Goal: Information Seeking & Learning: Find specific fact

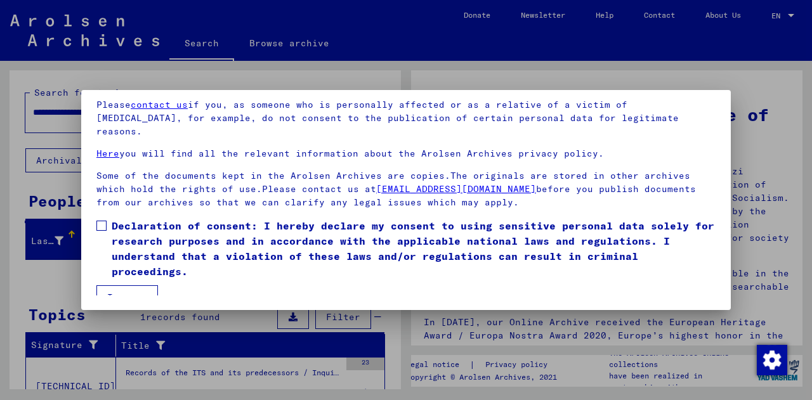
scroll to position [103, 0]
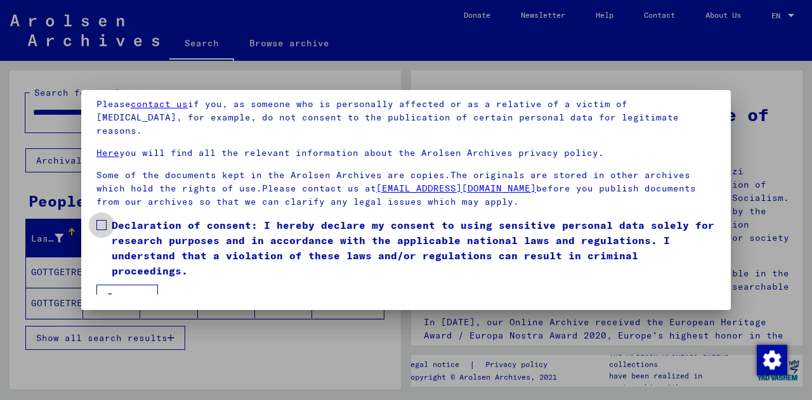
click at [104, 220] on span at bounding box center [101, 225] width 10 height 10
click at [123, 285] on button "I agree" at bounding box center [127, 297] width 62 height 24
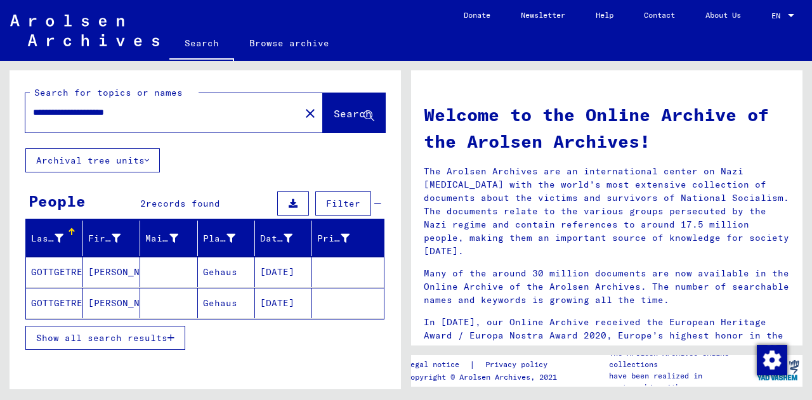
click at [303, 117] on mat-icon "close" at bounding box center [310, 113] width 15 height 15
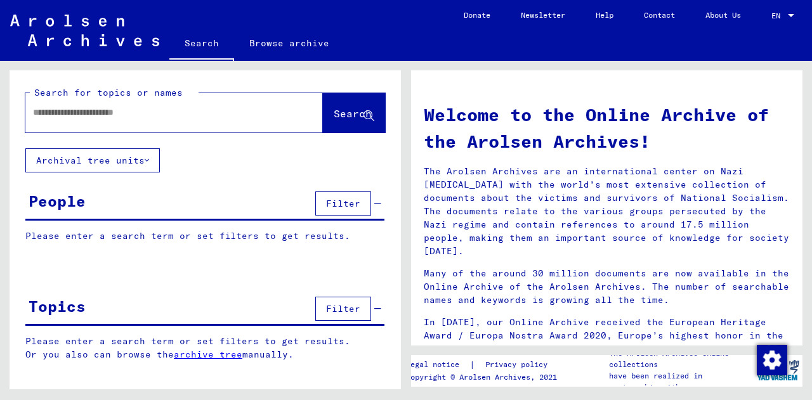
click at [205, 115] on input "text" at bounding box center [159, 112] width 252 height 13
click at [34, 114] on input "****" at bounding box center [159, 112] width 252 height 13
type input "**********"
click at [323, 102] on button "Search" at bounding box center [354, 112] width 62 height 39
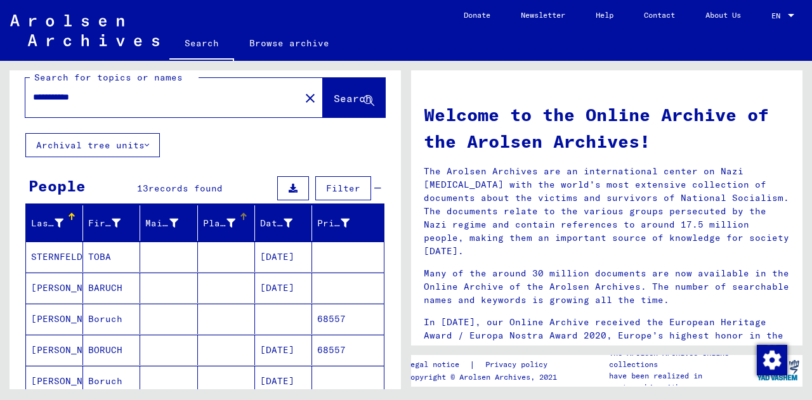
scroll to position [30, 0]
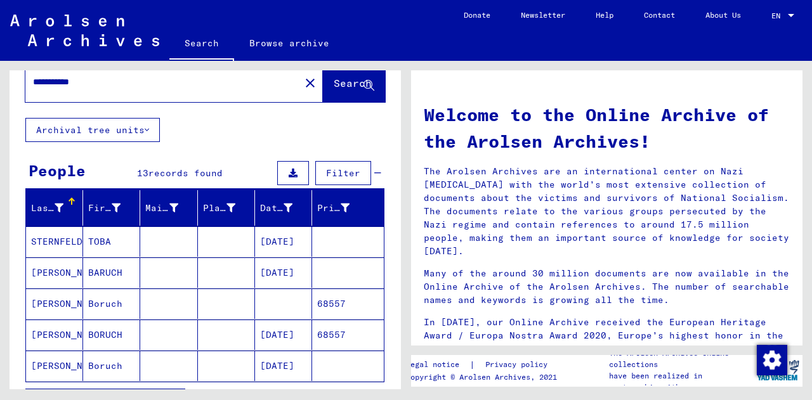
click at [102, 271] on mat-cell "BARUCH" at bounding box center [111, 273] width 57 height 30
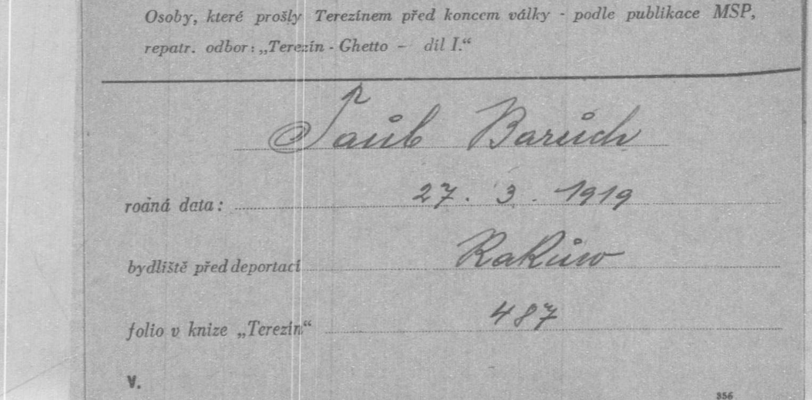
scroll to position [201, 0]
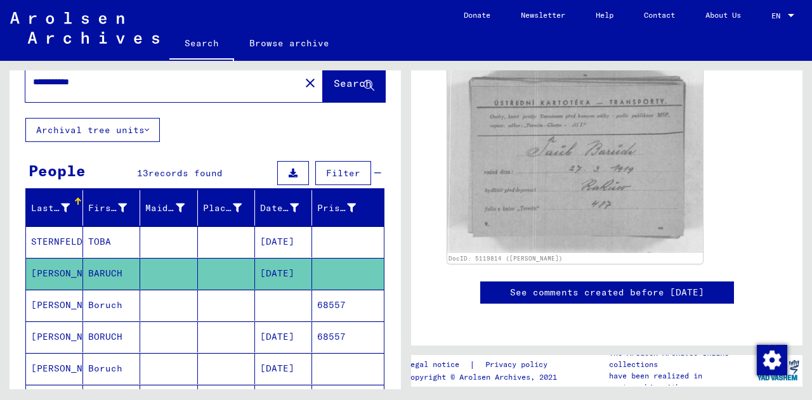
click at [219, 305] on mat-cell at bounding box center [226, 305] width 57 height 31
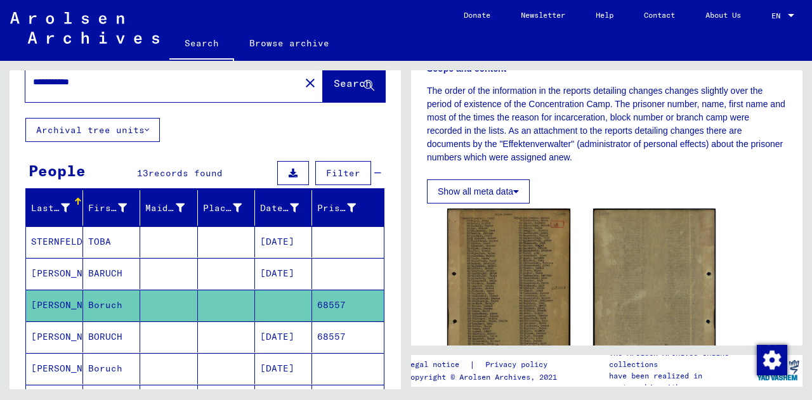
scroll to position [270, 0]
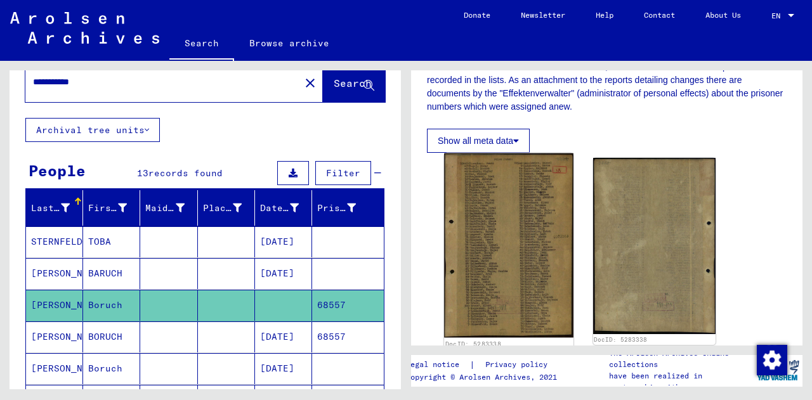
click at [534, 240] on img at bounding box center [508, 246] width 129 height 185
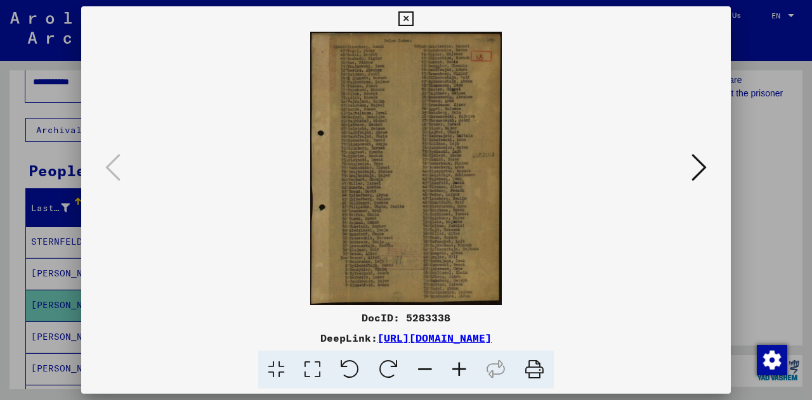
click at [751, 162] on div at bounding box center [406, 200] width 812 height 400
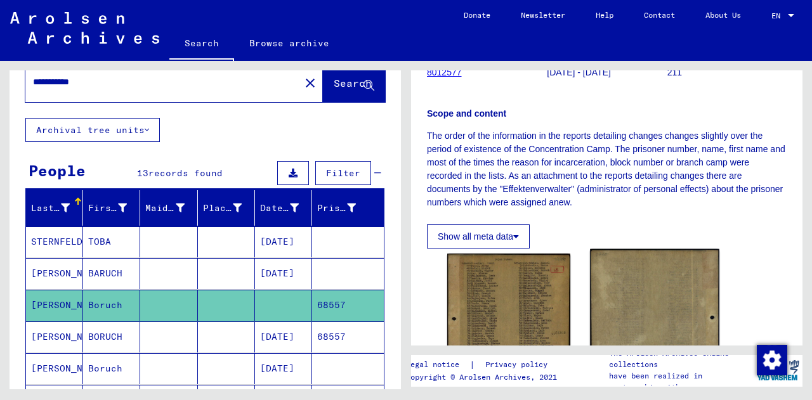
scroll to position [175, 0]
click at [588, 197] on p "The order of the information in the reports detailing changes changes slightly …" at bounding box center [607, 169] width 360 height 80
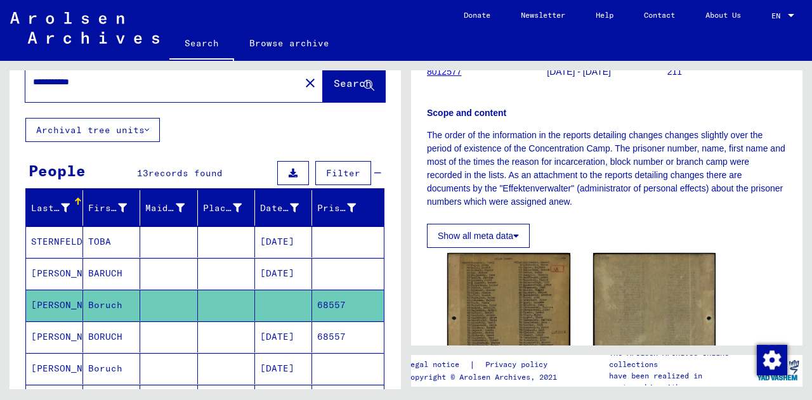
click at [588, 164] on p "The order of the information in the reports detailing changes changes slightly …" at bounding box center [607, 169] width 360 height 80
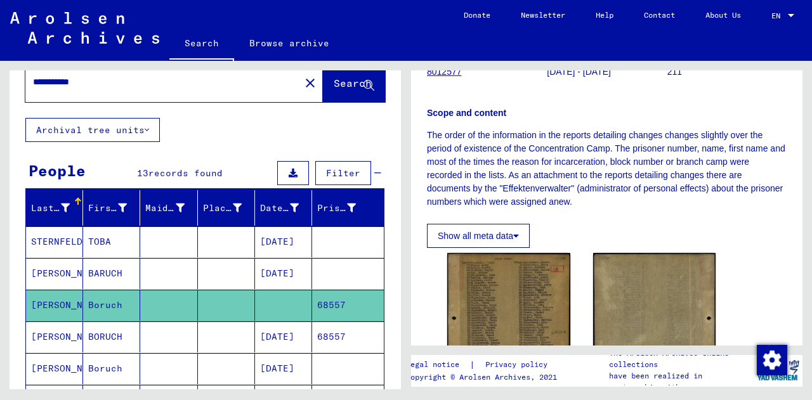
click at [588, 164] on p "The order of the information in the reports detailing changes changes slightly …" at bounding box center [607, 169] width 360 height 80
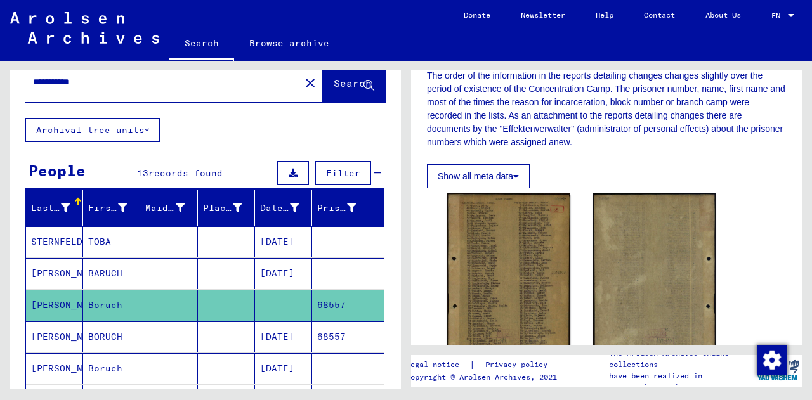
scroll to position [364, 0]
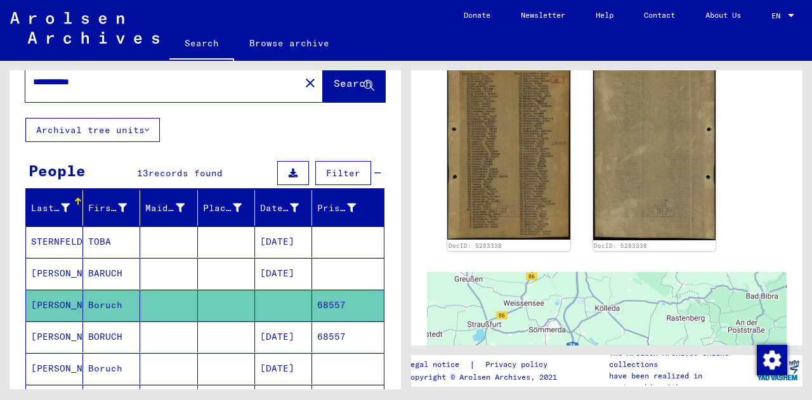
click at [179, 335] on mat-cell at bounding box center [168, 337] width 57 height 31
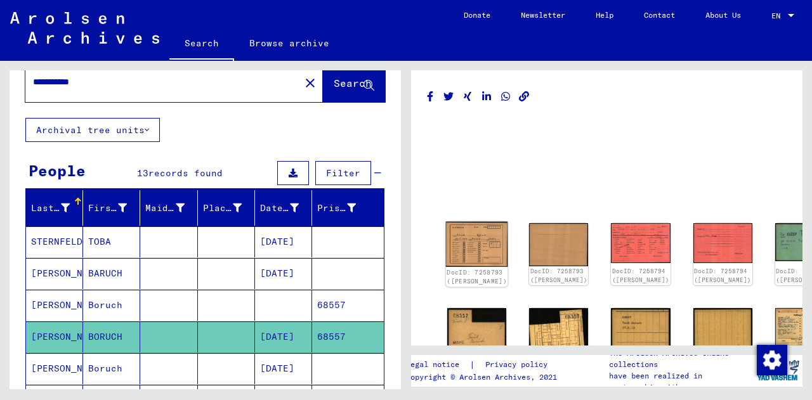
click at [461, 244] on img at bounding box center [477, 244] width 62 height 45
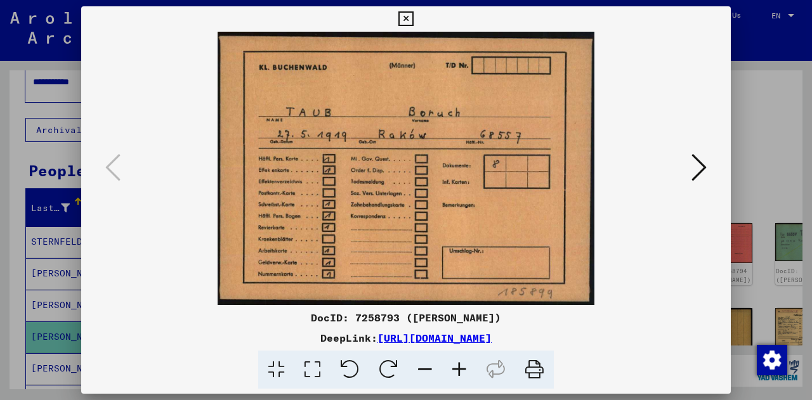
click at [697, 176] on icon at bounding box center [699, 167] width 15 height 30
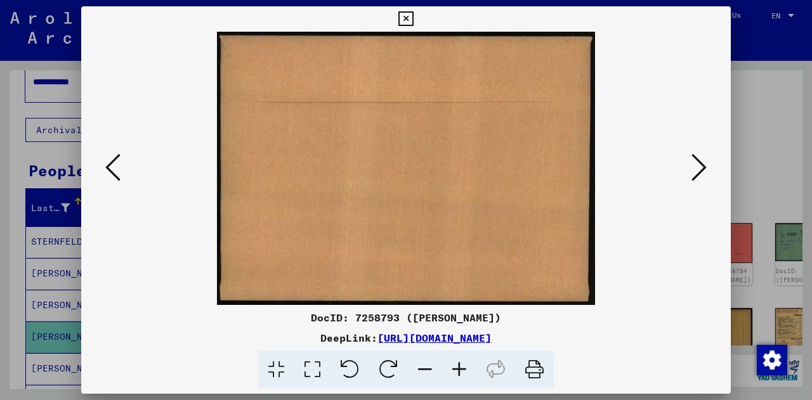
click at [697, 176] on icon at bounding box center [699, 167] width 15 height 30
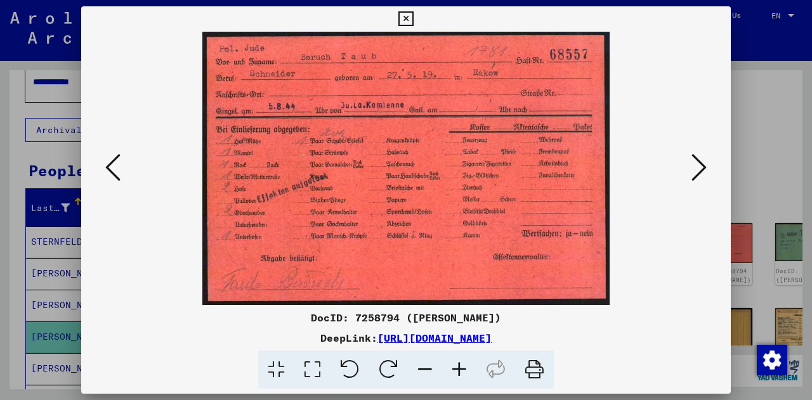
click at [697, 176] on icon at bounding box center [699, 167] width 15 height 30
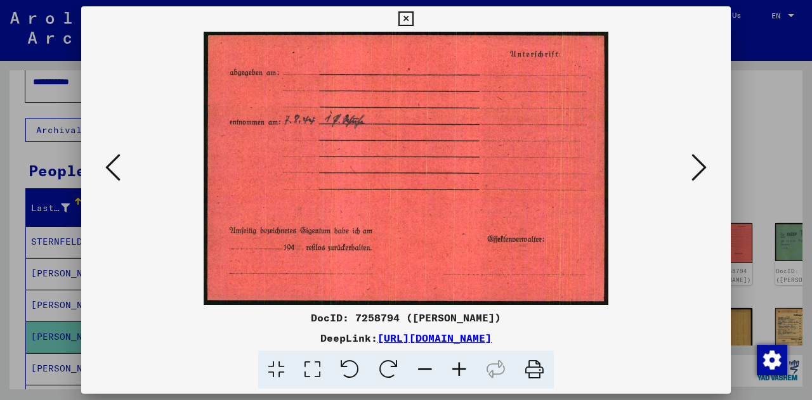
click at [699, 169] on icon at bounding box center [699, 167] width 15 height 30
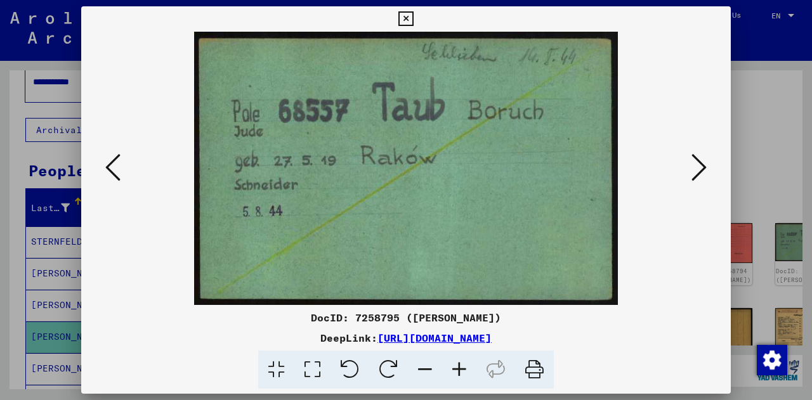
click at [701, 171] on icon at bounding box center [699, 167] width 15 height 30
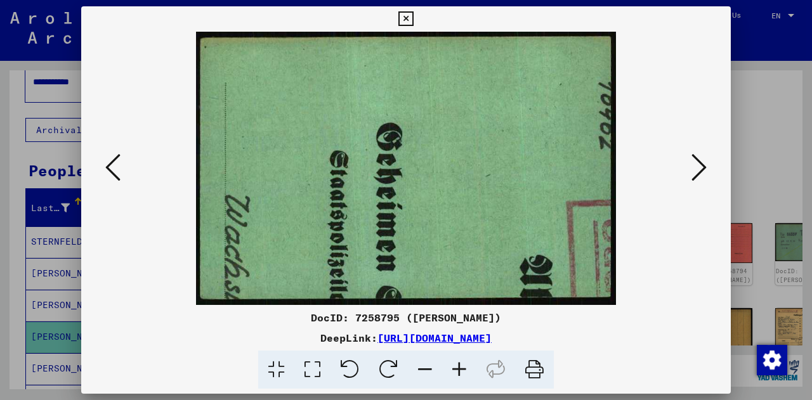
click at [701, 171] on icon at bounding box center [699, 167] width 15 height 30
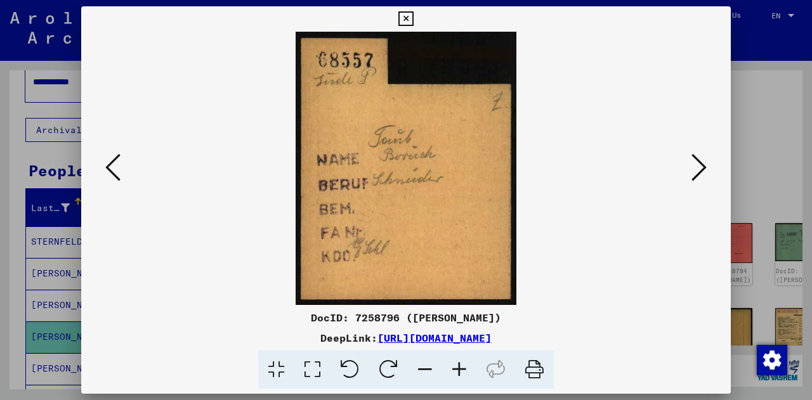
click at [700, 165] on icon at bounding box center [699, 167] width 15 height 30
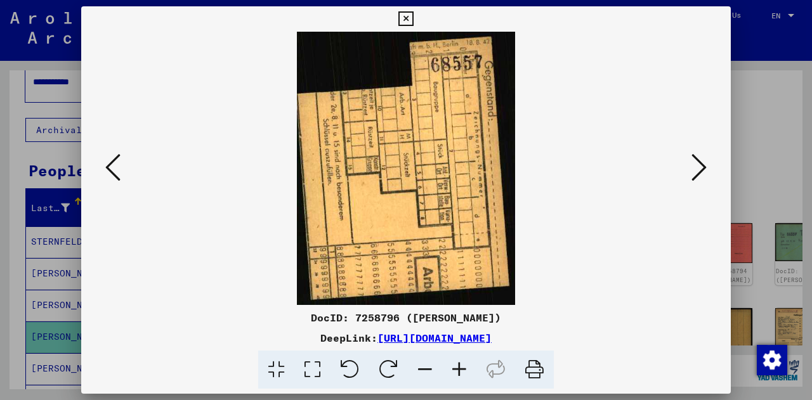
click at [700, 177] on icon at bounding box center [699, 167] width 15 height 30
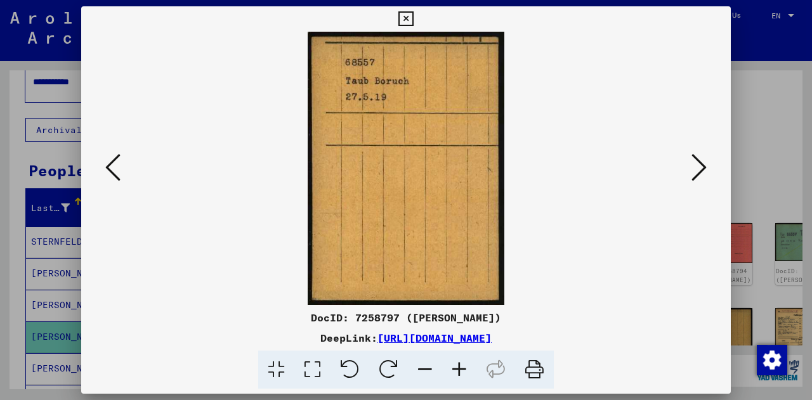
click at [700, 177] on icon at bounding box center [699, 167] width 15 height 30
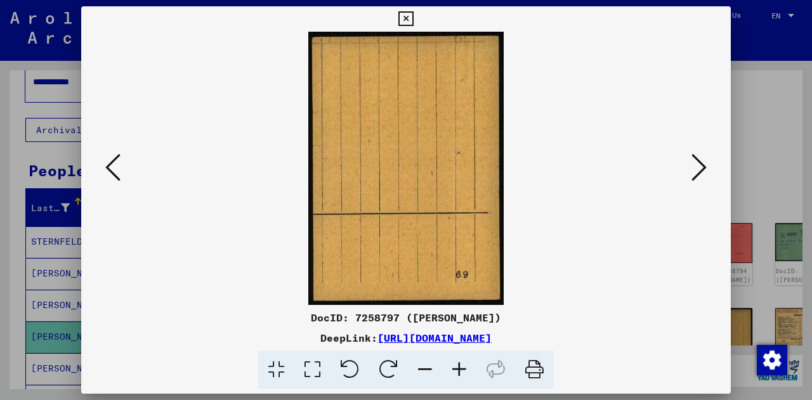
click at [704, 164] on icon at bounding box center [699, 167] width 15 height 30
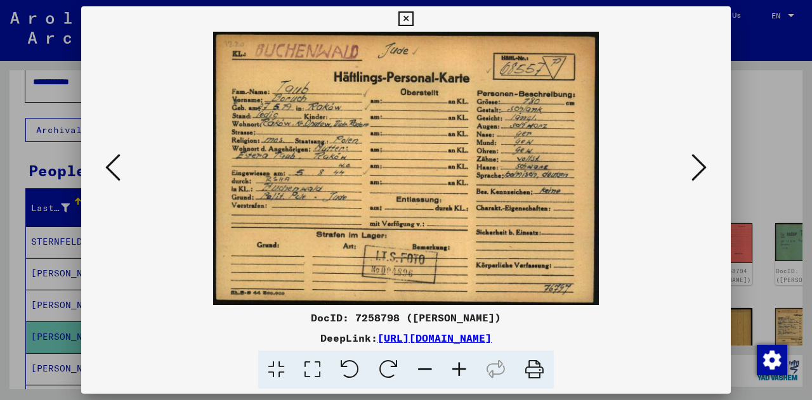
click at [705, 170] on icon at bounding box center [699, 167] width 15 height 30
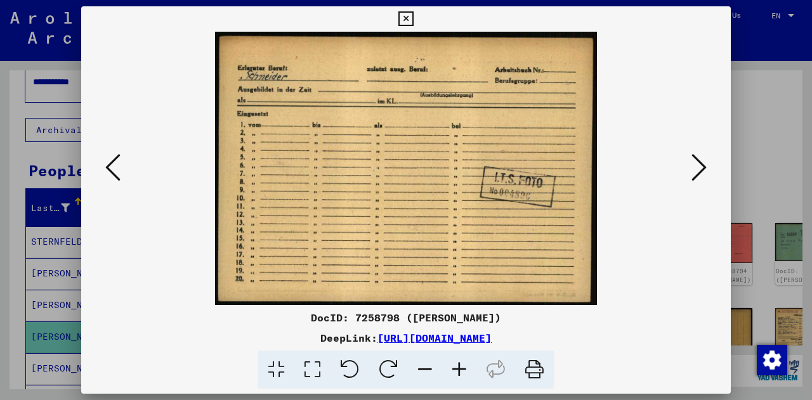
click at [705, 170] on icon at bounding box center [699, 167] width 15 height 30
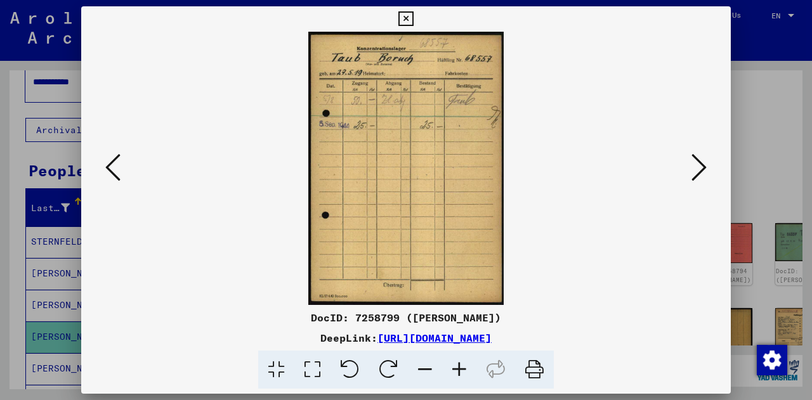
click at [112, 169] on icon at bounding box center [112, 167] width 15 height 30
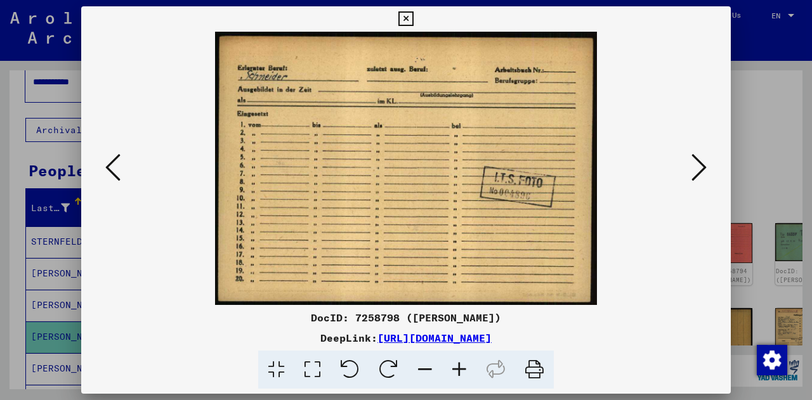
click at [112, 169] on icon at bounding box center [112, 167] width 15 height 30
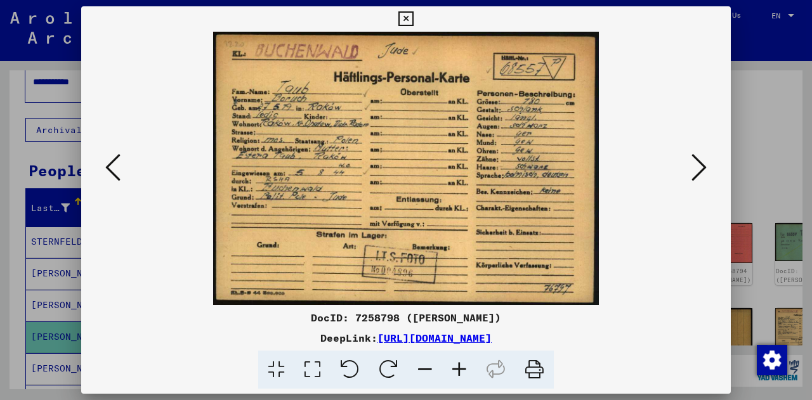
click at [688, 172] on button at bounding box center [699, 168] width 23 height 36
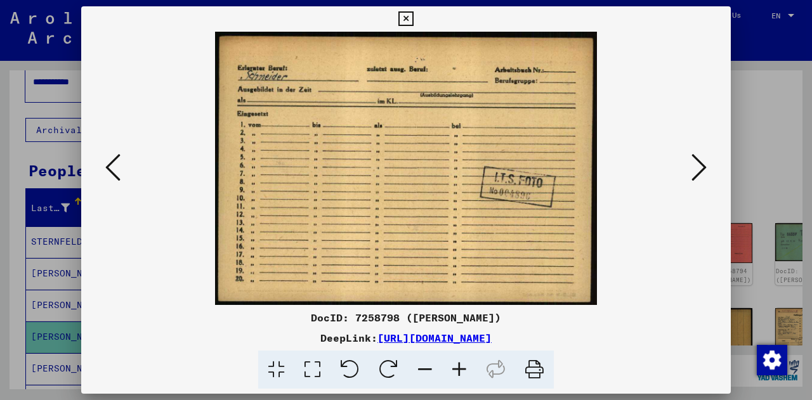
click at [688, 172] on button at bounding box center [699, 168] width 23 height 36
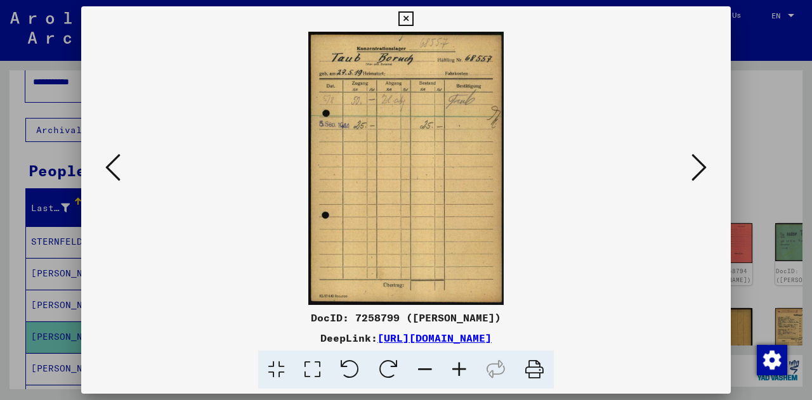
click at [688, 172] on button at bounding box center [699, 168] width 23 height 36
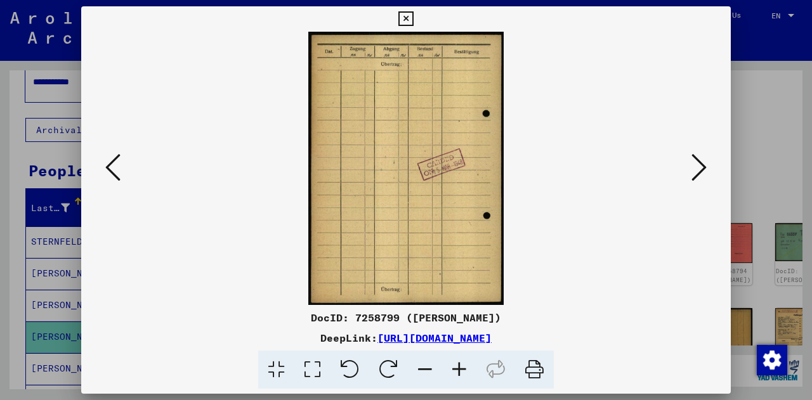
click at [688, 172] on button at bounding box center [699, 168] width 23 height 36
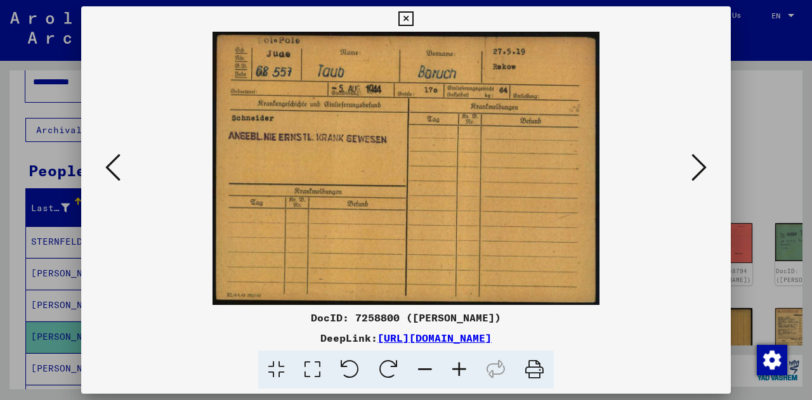
click at [701, 173] on icon at bounding box center [699, 167] width 15 height 30
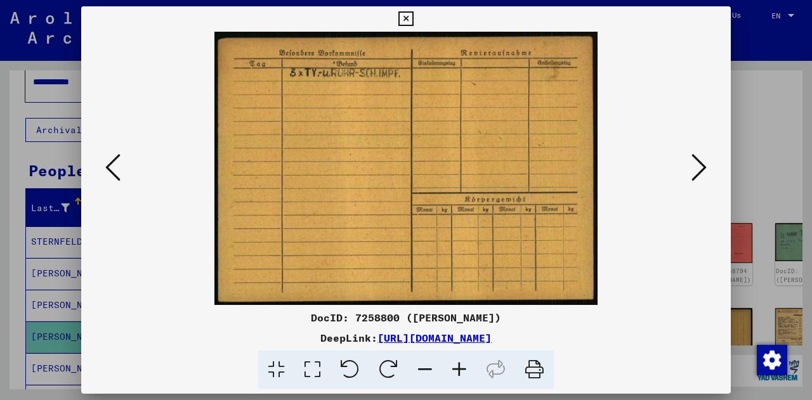
click at [121, 169] on button at bounding box center [113, 168] width 23 height 36
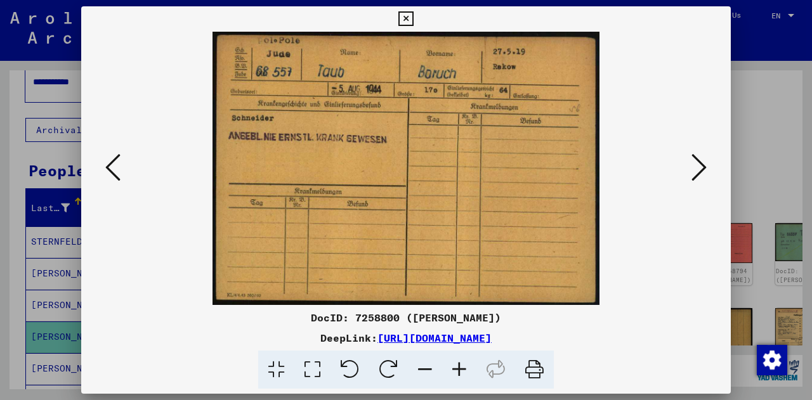
click at [692, 173] on icon at bounding box center [699, 167] width 15 height 30
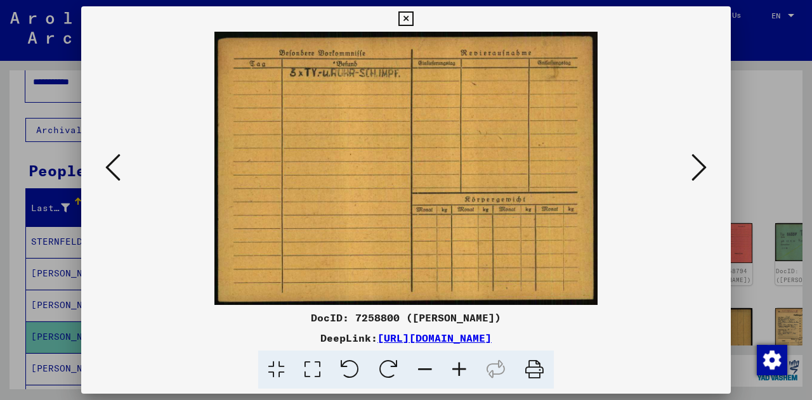
click at [692, 173] on icon at bounding box center [699, 167] width 15 height 30
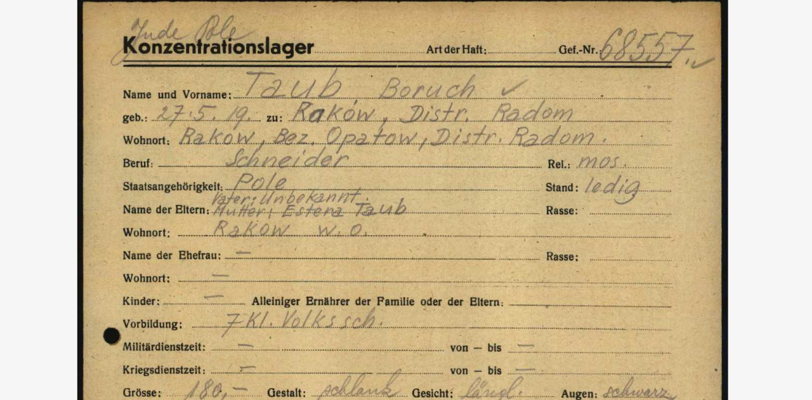
click at [456, 81] on img at bounding box center [405, 168] width 563 height 273
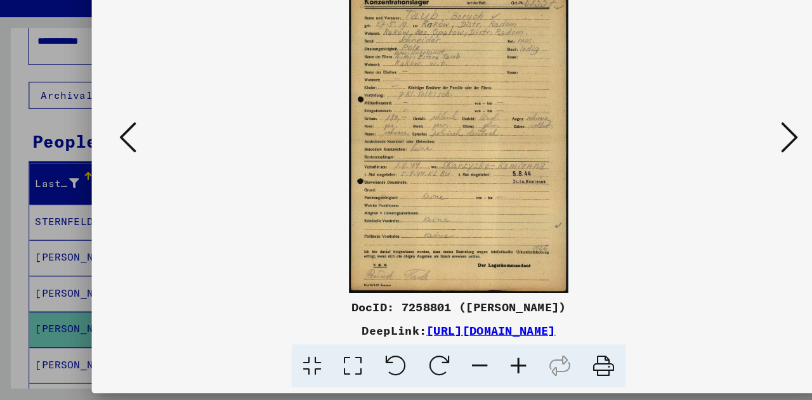
click at [696, 172] on icon at bounding box center [699, 167] width 15 height 30
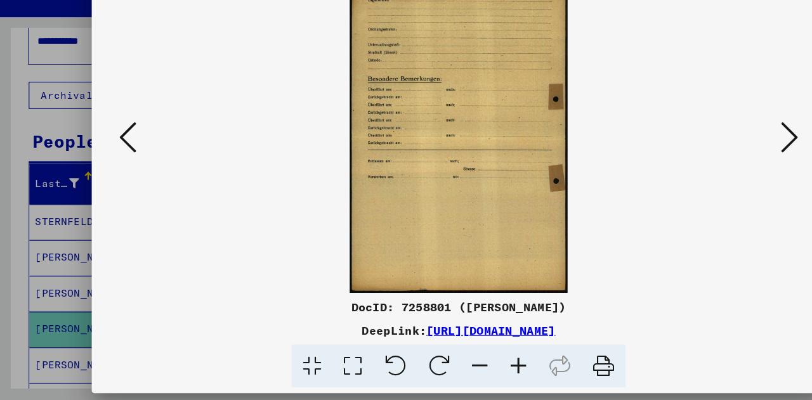
click at [696, 172] on icon at bounding box center [699, 167] width 15 height 30
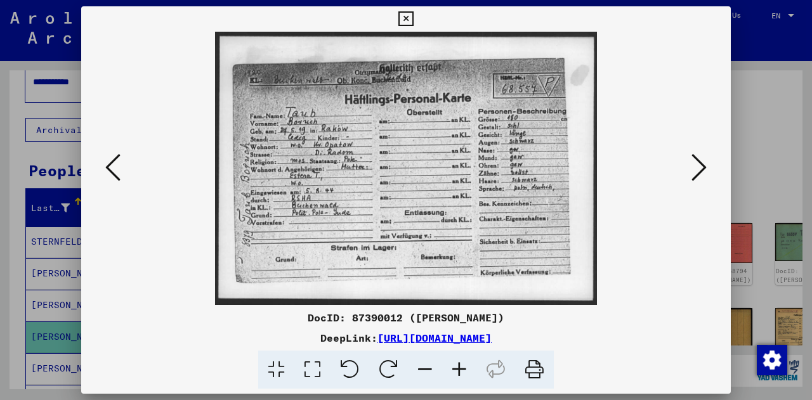
click at [700, 178] on icon at bounding box center [699, 167] width 15 height 30
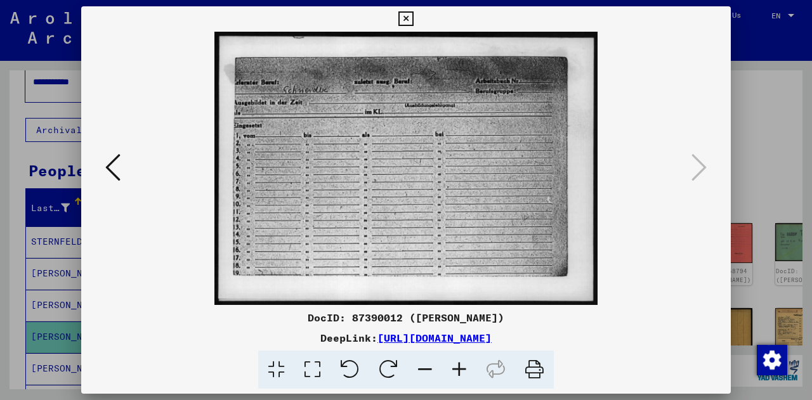
click at [115, 167] on icon at bounding box center [112, 167] width 15 height 30
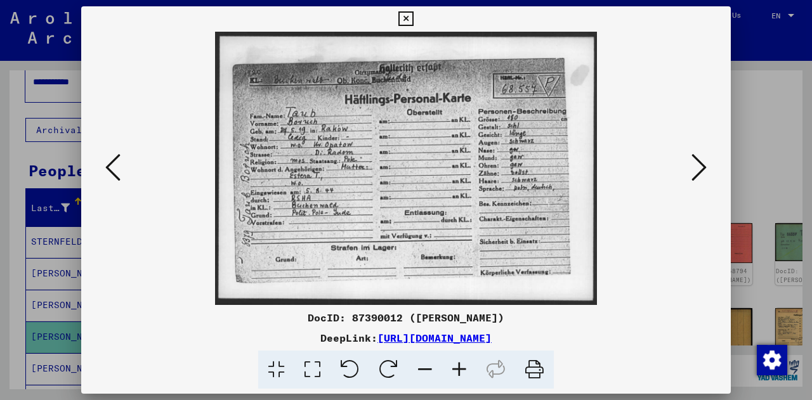
click at [115, 167] on icon at bounding box center [112, 167] width 15 height 30
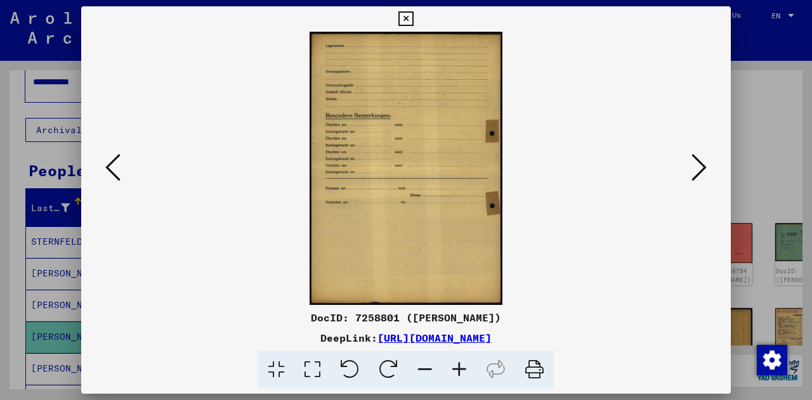
click at [115, 167] on icon at bounding box center [112, 167] width 15 height 30
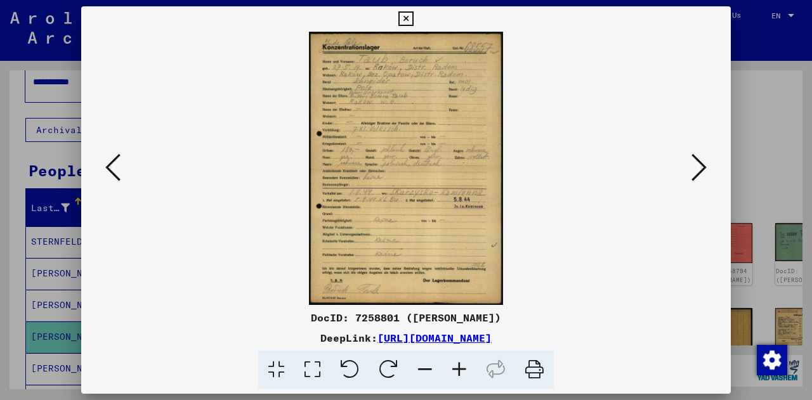
click at [115, 167] on icon at bounding box center [112, 167] width 15 height 30
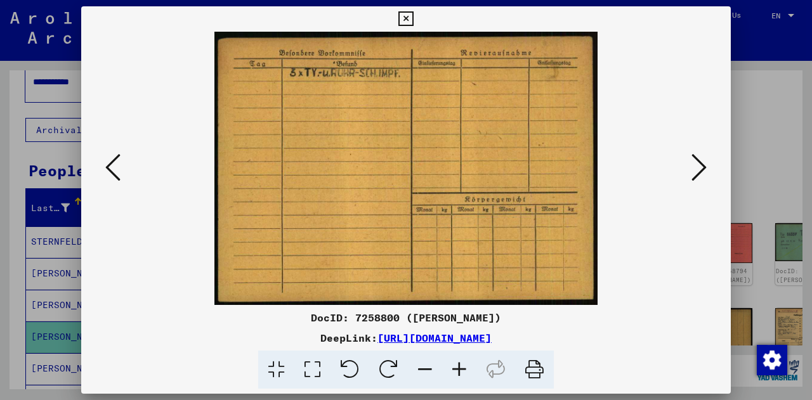
click at [115, 167] on icon at bounding box center [112, 167] width 15 height 30
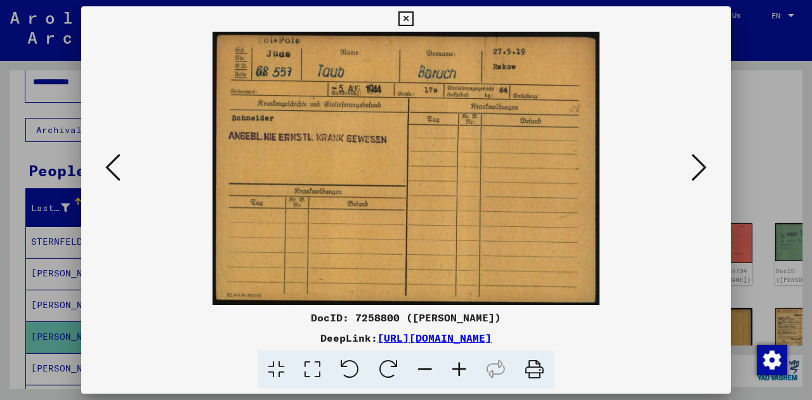
click at [111, 174] on icon at bounding box center [112, 167] width 15 height 30
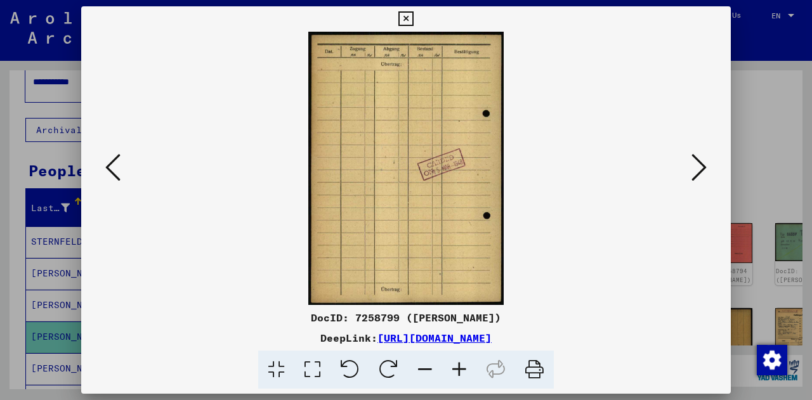
click at [111, 174] on icon at bounding box center [112, 167] width 15 height 30
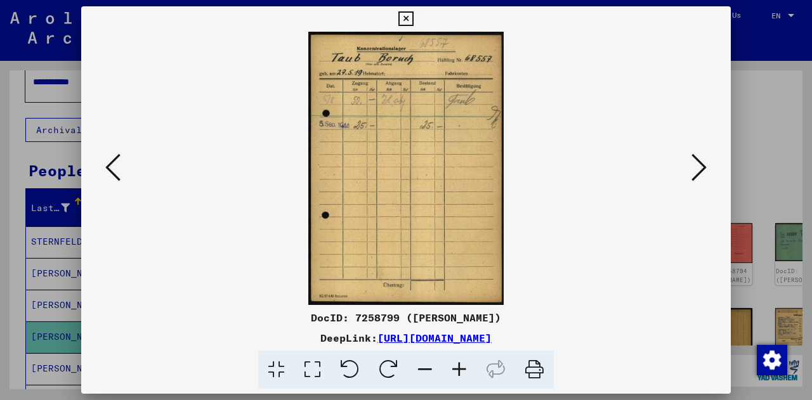
click at [107, 169] on icon at bounding box center [112, 167] width 15 height 30
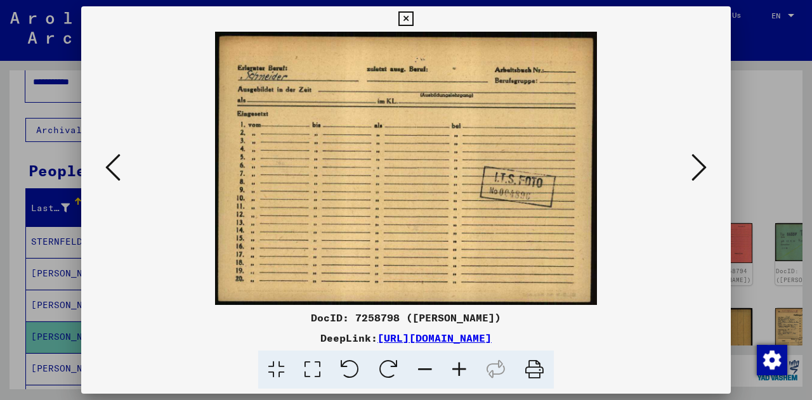
click at [107, 169] on icon at bounding box center [112, 167] width 15 height 30
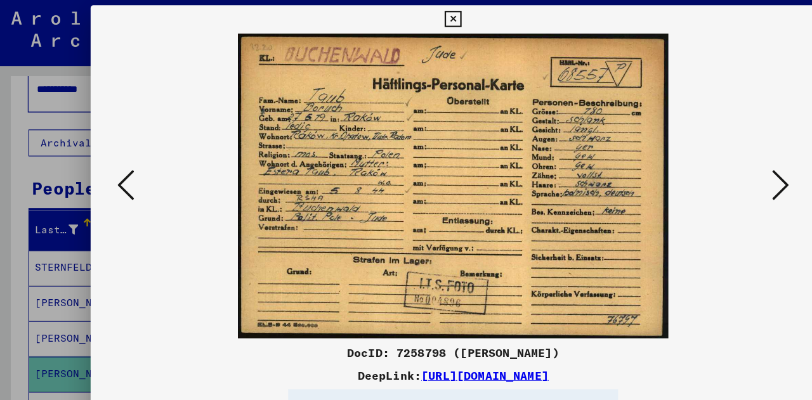
click at [697, 167] on icon at bounding box center [699, 167] width 15 height 30
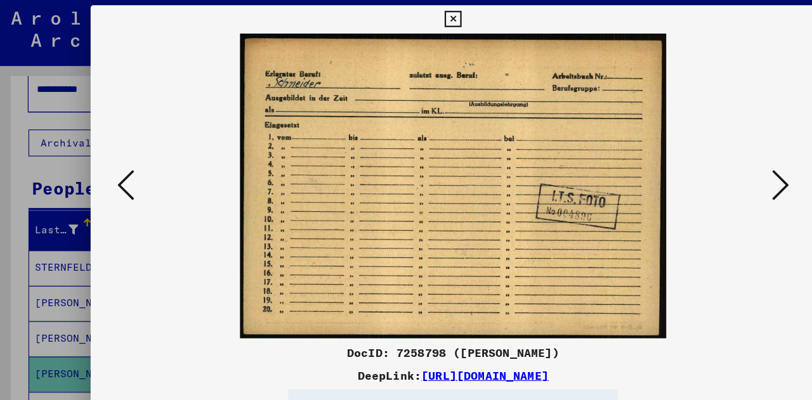
click at [697, 167] on icon at bounding box center [699, 167] width 15 height 30
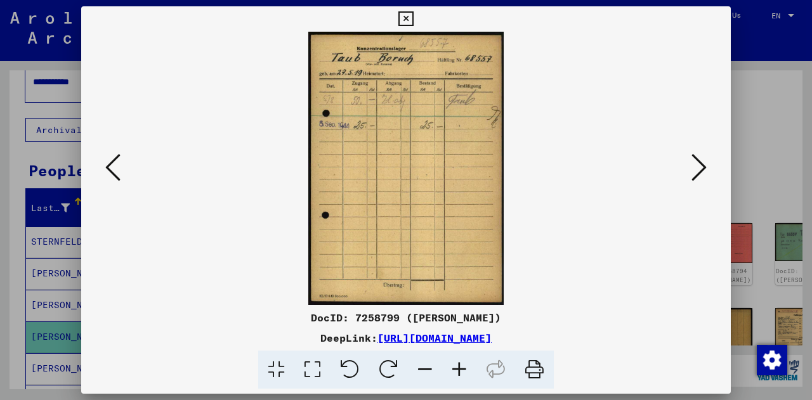
click at [698, 162] on icon at bounding box center [699, 167] width 15 height 30
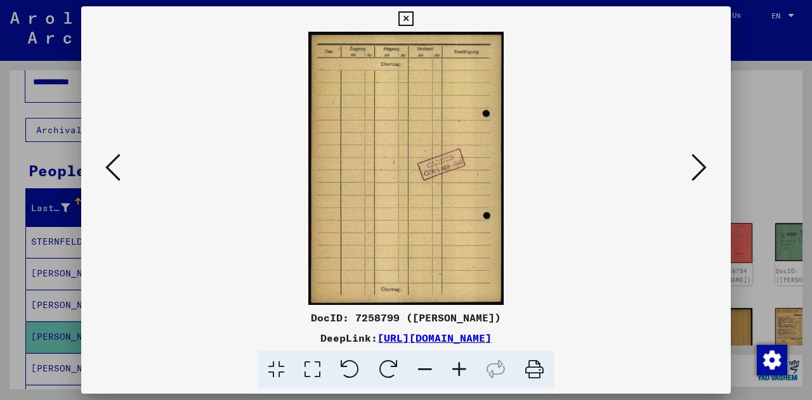
click at [698, 162] on icon at bounding box center [699, 167] width 15 height 30
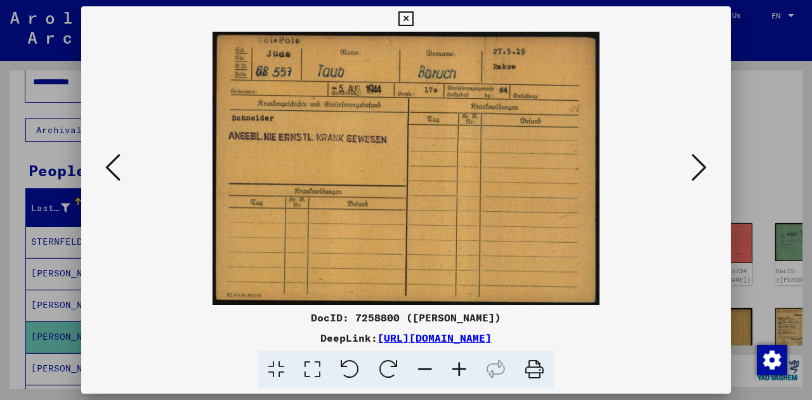
click at [3, 183] on div at bounding box center [406, 200] width 812 height 400
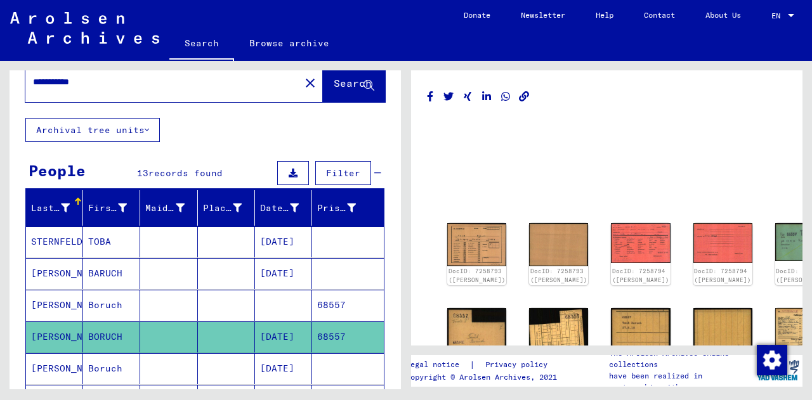
click at [79, 362] on mat-cell "[PERSON_NAME]" at bounding box center [54, 368] width 57 height 31
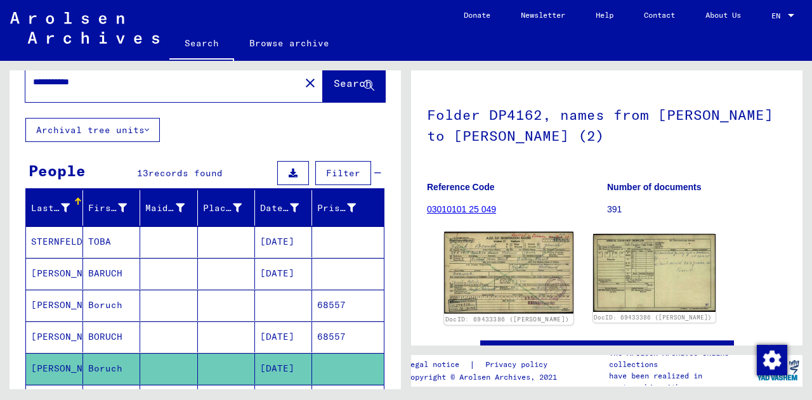
click at [503, 284] on img at bounding box center [508, 273] width 129 height 82
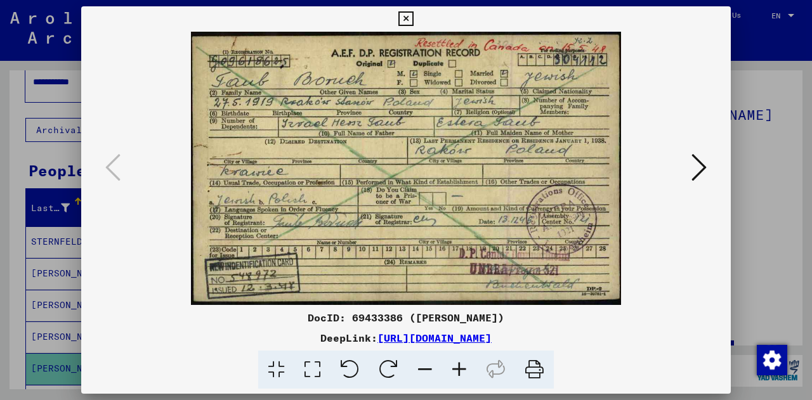
click at [697, 172] on icon at bounding box center [699, 167] width 15 height 30
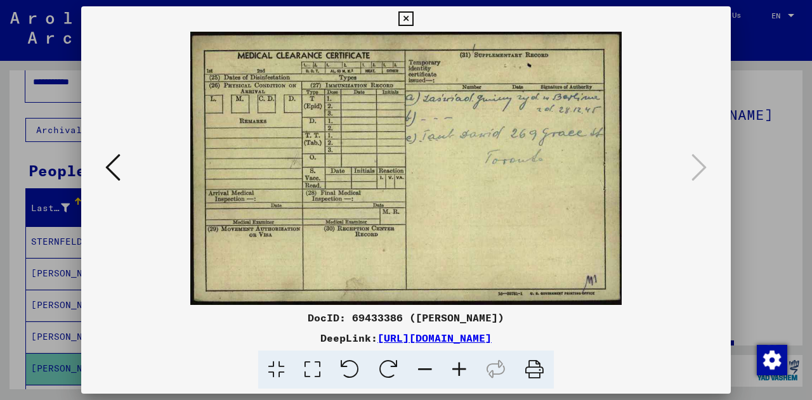
click at [0, 173] on div at bounding box center [406, 200] width 812 height 400
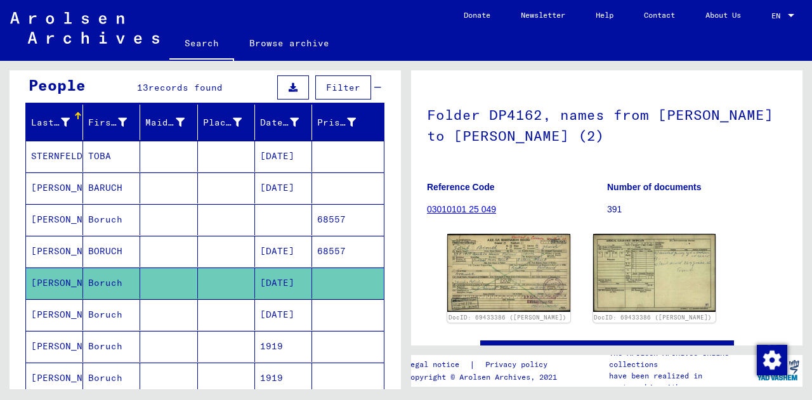
scroll to position [117, 0]
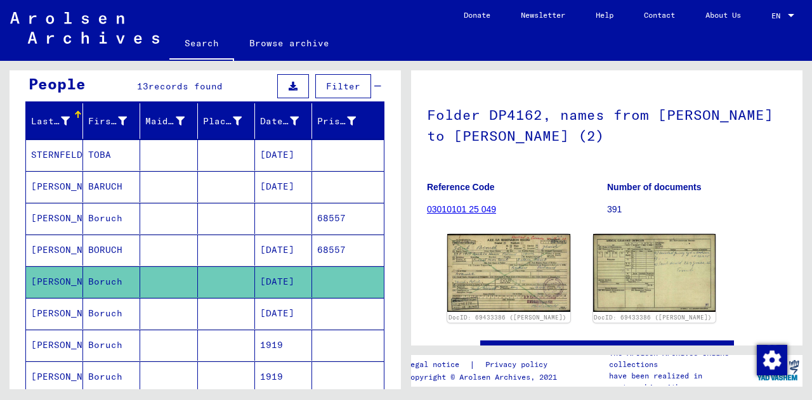
click at [154, 308] on mat-cell at bounding box center [168, 313] width 57 height 31
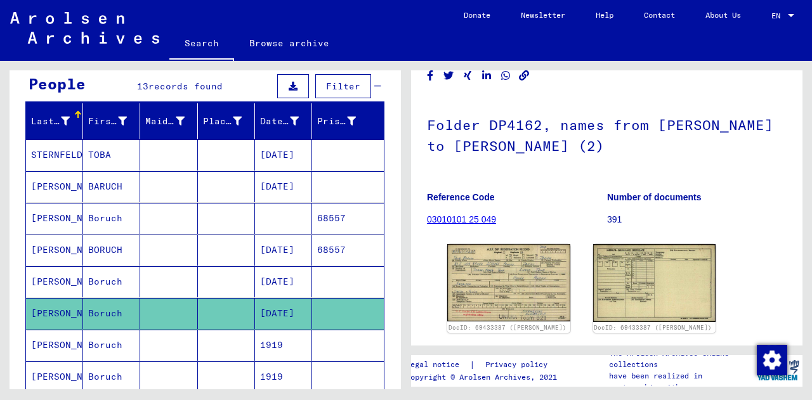
scroll to position [116, 0]
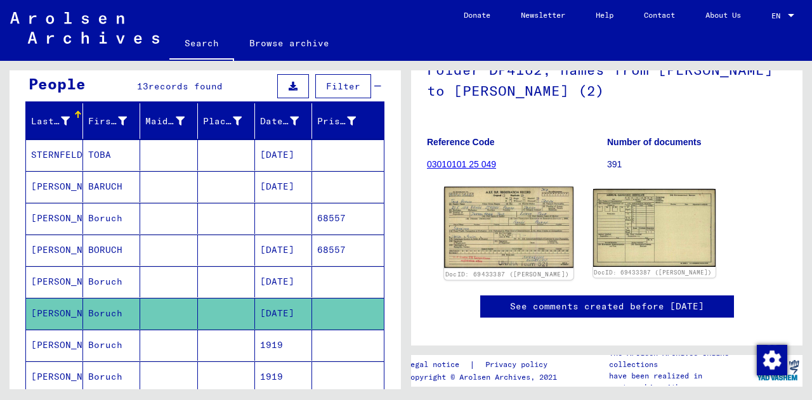
click at [537, 206] on img at bounding box center [508, 227] width 129 height 81
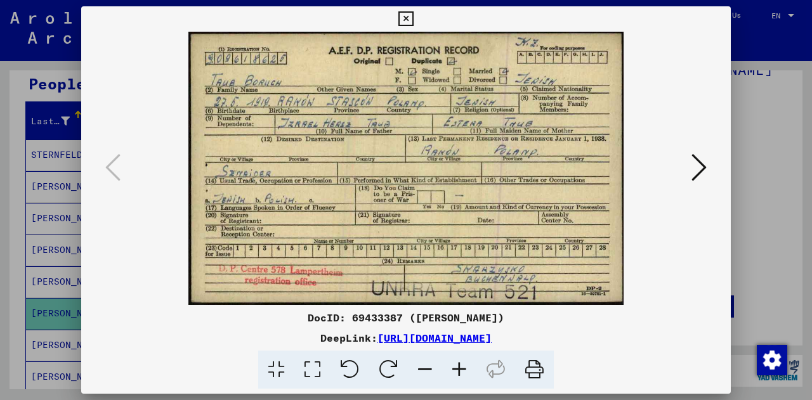
click at [704, 169] on icon at bounding box center [699, 167] width 15 height 30
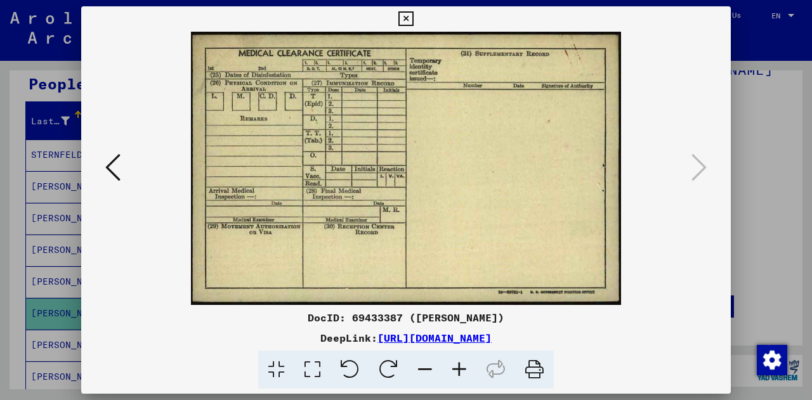
click at [11, 184] on div at bounding box center [406, 200] width 812 height 400
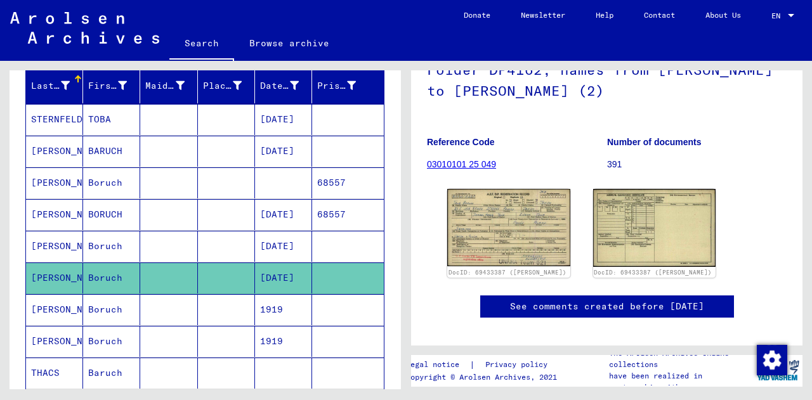
scroll to position [161, 0]
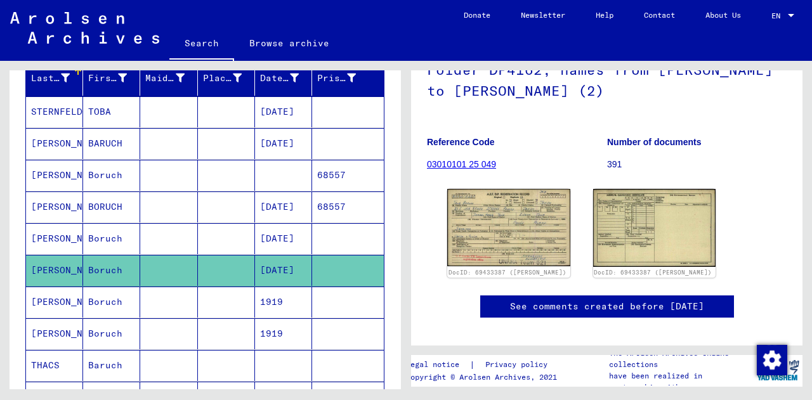
click at [48, 294] on mat-cell "[PERSON_NAME]" at bounding box center [54, 302] width 57 height 31
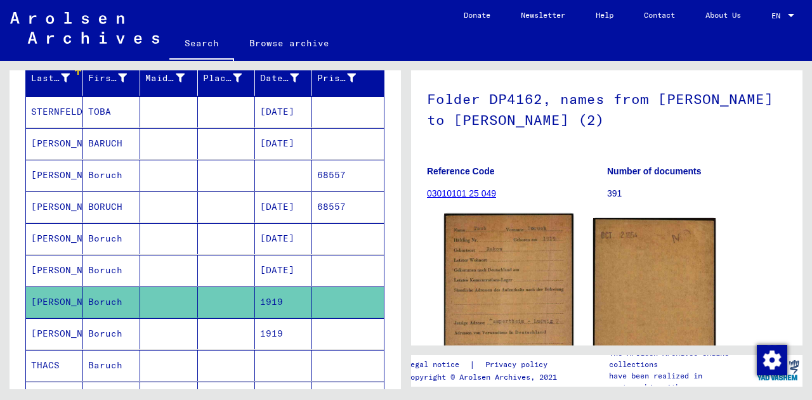
scroll to position [97, 0]
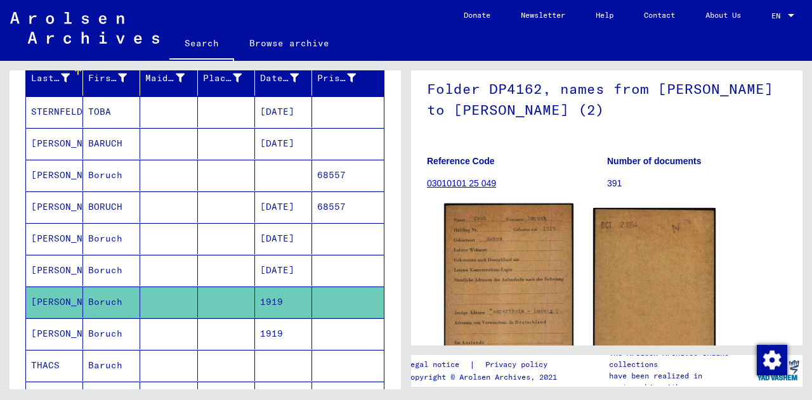
click at [496, 278] on img at bounding box center [508, 294] width 129 height 181
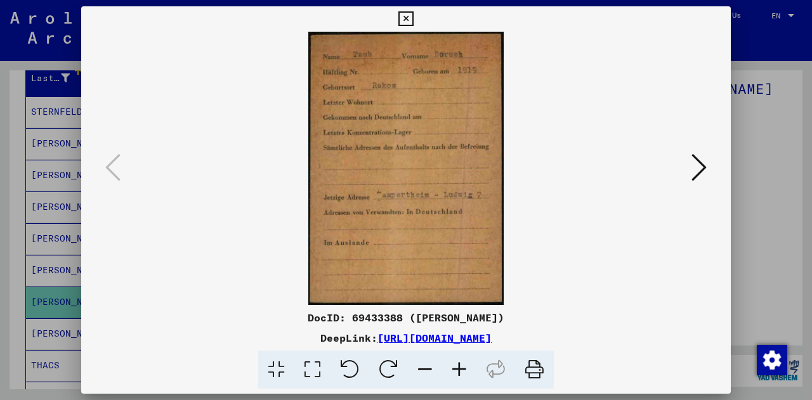
click at [694, 171] on icon at bounding box center [699, 167] width 15 height 30
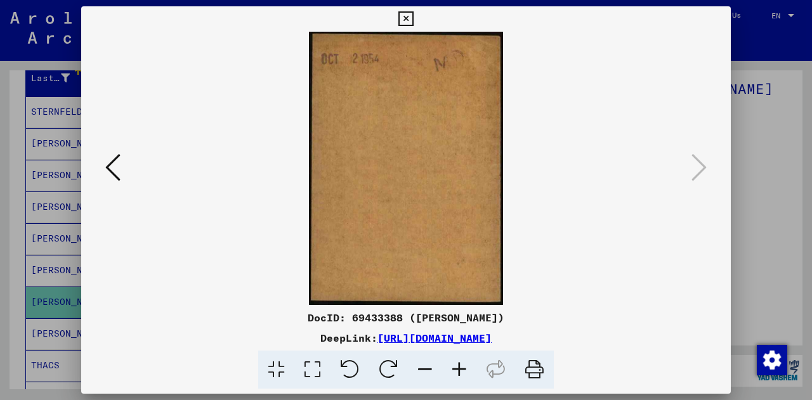
click at [60, 176] on div at bounding box center [406, 200] width 812 height 400
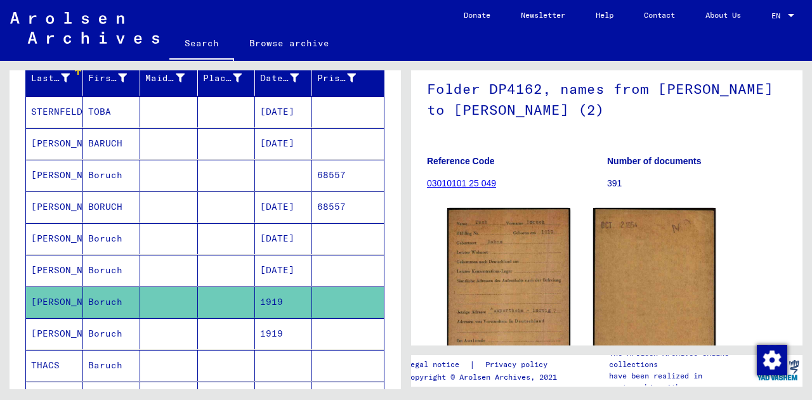
click at [130, 328] on mat-cell "Boruch" at bounding box center [111, 334] width 57 height 31
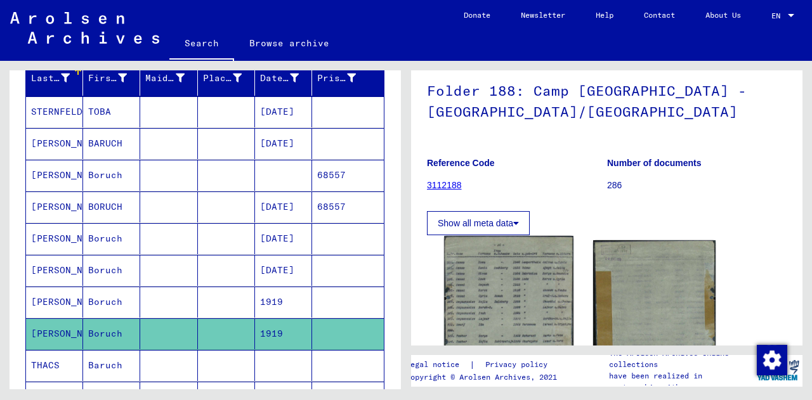
click at [484, 252] on img at bounding box center [508, 322] width 129 height 173
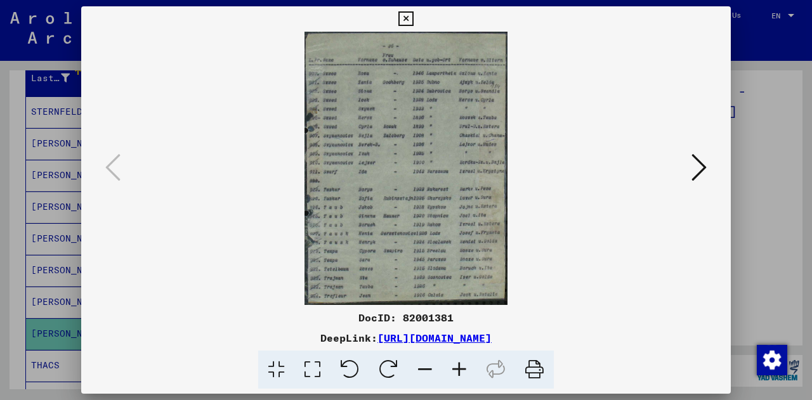
click at [56, 163] on div at bounding box center [406, 200] width 812 height 400
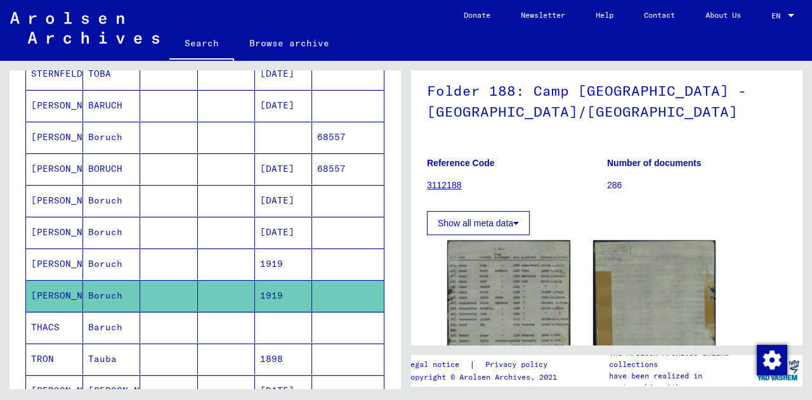
scroll to position [201, 0]
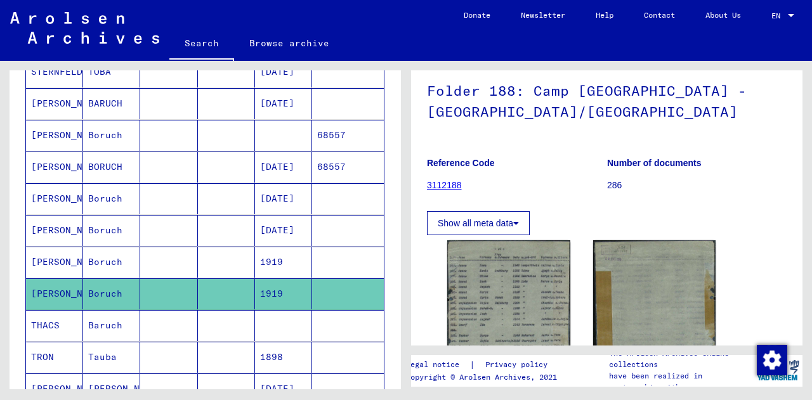
click at [213, 316] on mat-cell at bounding box center [226, 325] width 57 height 31
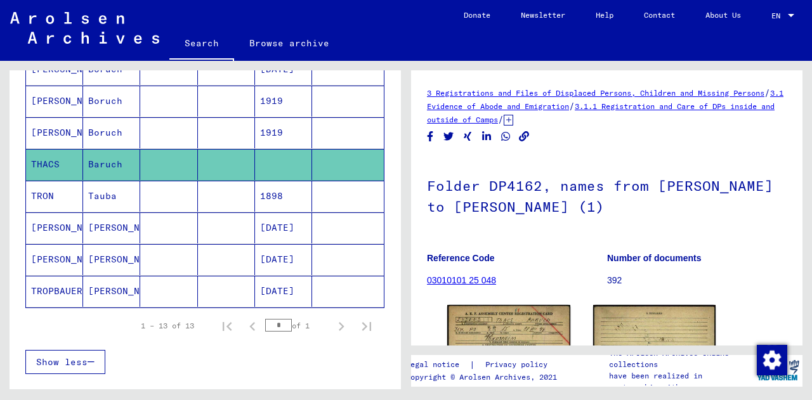
scroll to position [372, 0]
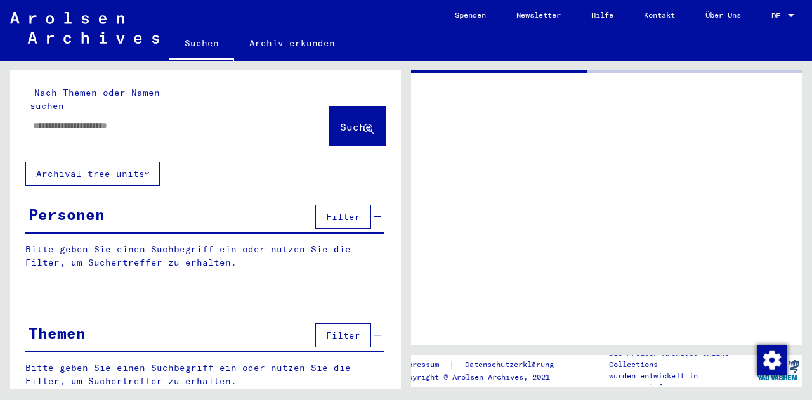
type input "*******"
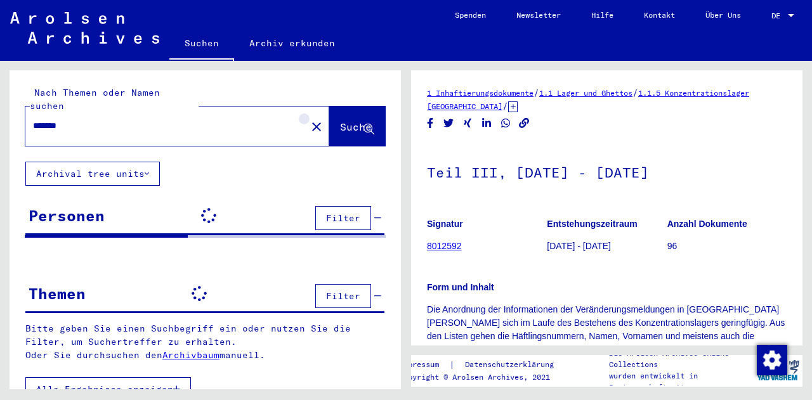
click at [309, 119] on mat-icon "close" at bounding box center [316, 126] width 15 height 15
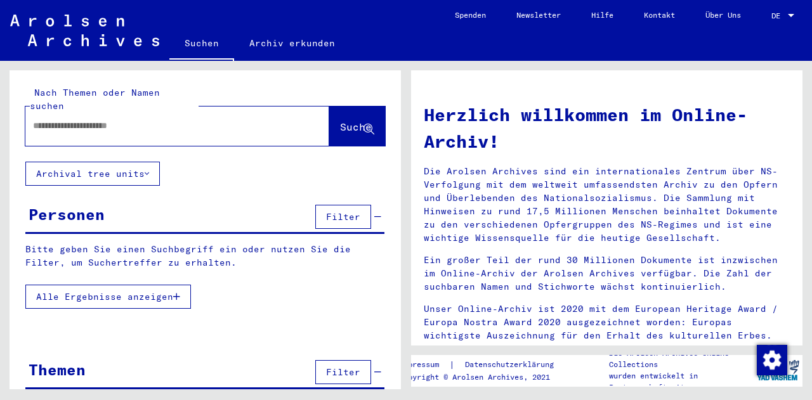
click at [245, 121] on div at bounding box center [158, 126] width 266 height 29
click at [182, 119] on input "text" at bounding box center [162, 125] width 258 height 13
click at [348, 121] on span "Suche" at bounding box center [356, 127] width 32 height 13
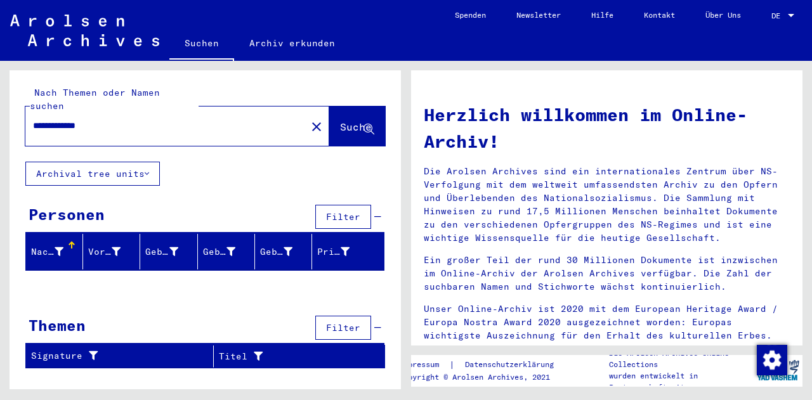
drag, startPoint x: 65, startPoint y: 111, endPoint x: 0, endPoint y: 112, distance: 64.7
click at [0, 112] on div "**********" at bounding box center [203, 225] width 406 height 329
type input "**********"
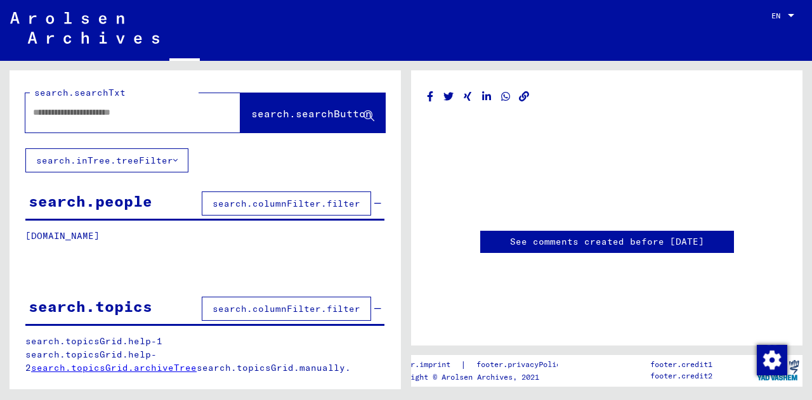
type input "*******"
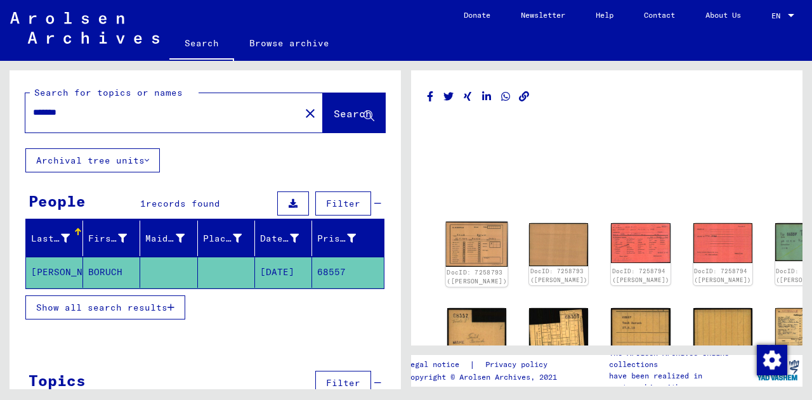
click at [461, 236] on img at bounding box center [477, 244] width 62 height 45
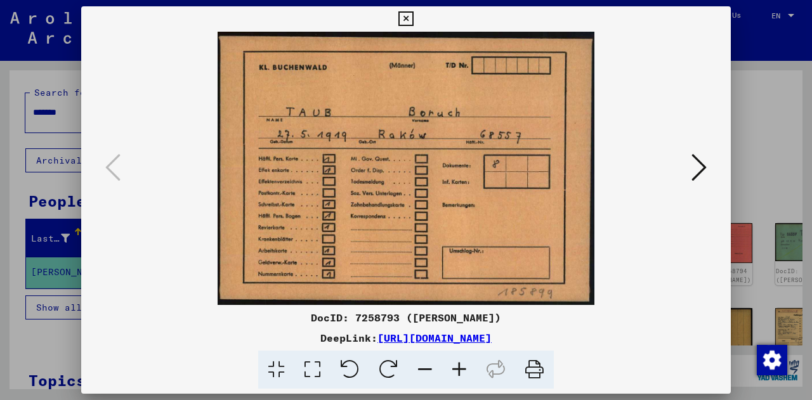
click at [699, 169] on icon at bounding box center [699, 167] width 15 height 30
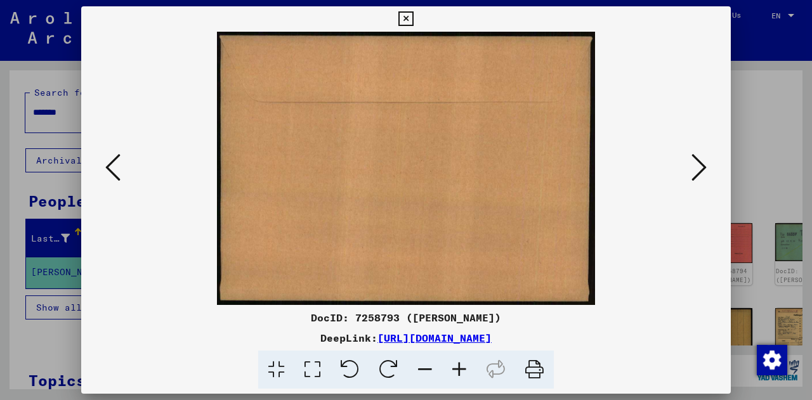
click at [699, 169] on icon at bounding box center [699, 167] width 15 height 30
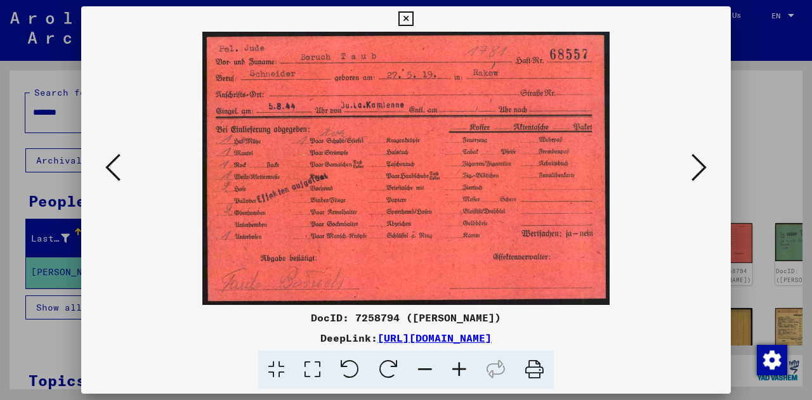
click at [697, 164] on icon at bounding box center [699, 167] width 15 height 30
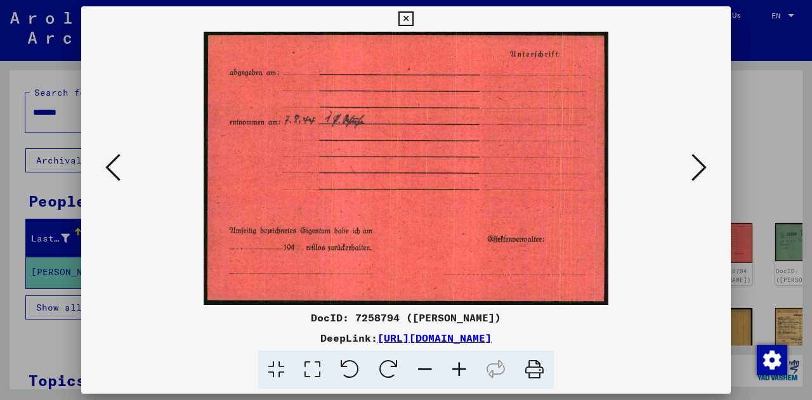
click at [697, 164] on icon at bounding box center [699, 167] width 15 height 30
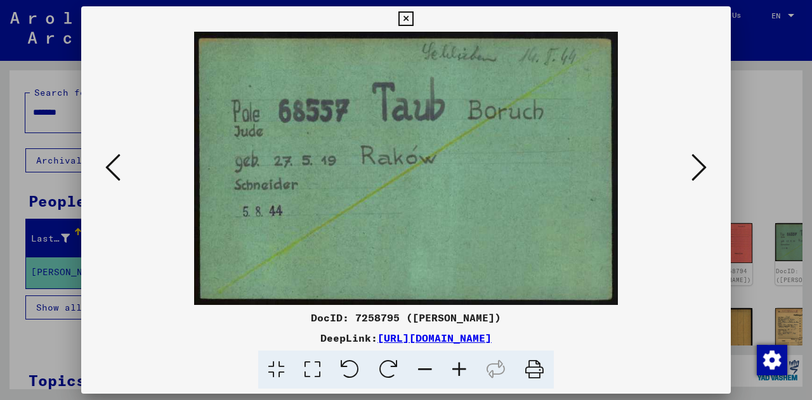
click at [697, 164] on icon at bounding box center [699, 167] width 15 height 30
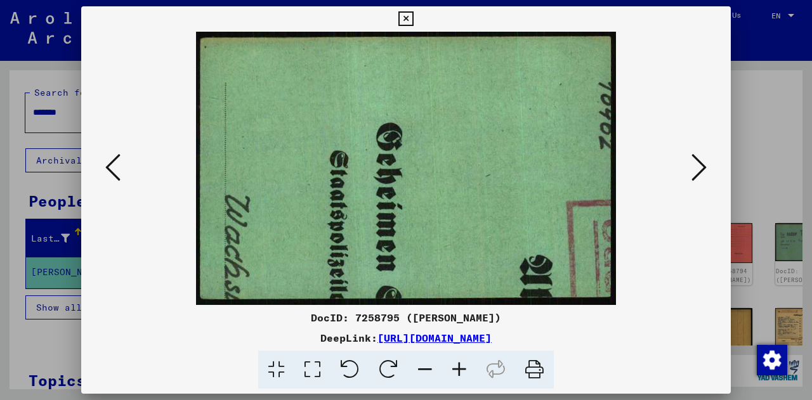
click at [697, 164] on icon at bounding box center [699, 167] width 15 height 30
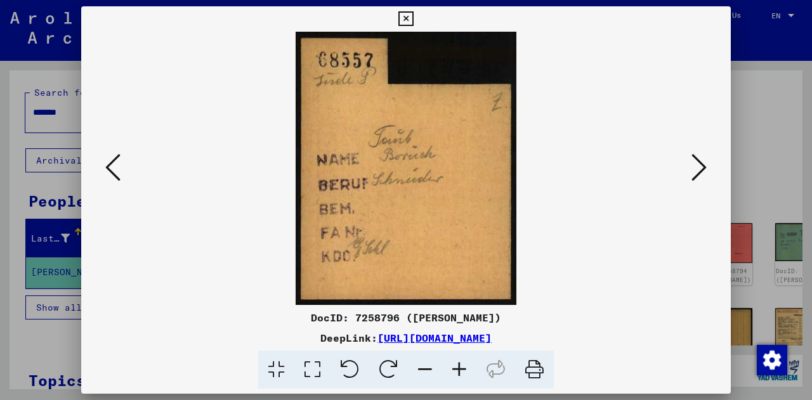
click at [697, 164] on icon at bounding box center [699, 167] width 15 height 30
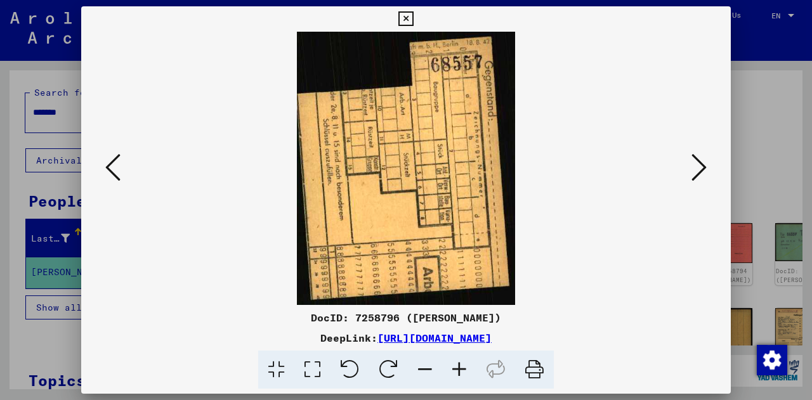
click at [697, 164] on icon at bounding box center [699, 167] width 15 height 30
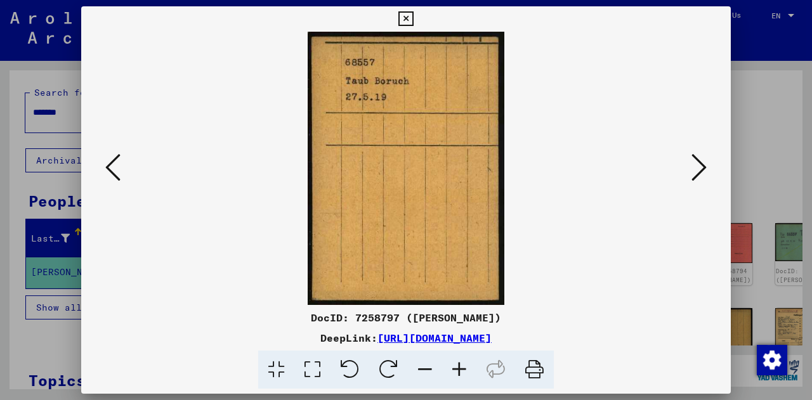
click at [697, 164] on icon at bounding box center [699, 167] width 15 height 30
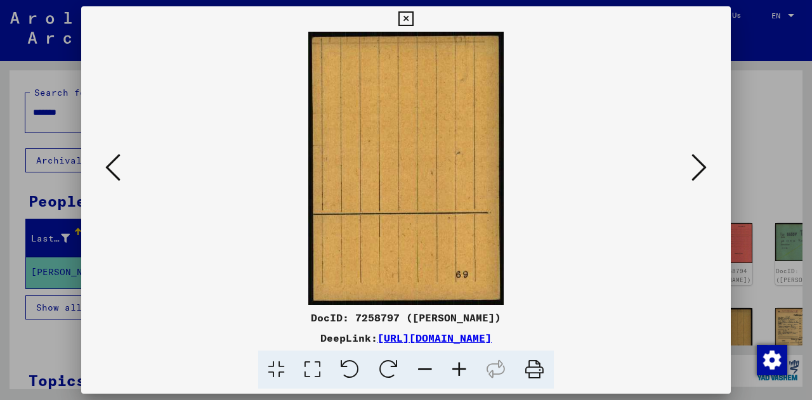
click at [697, 164] on icon at bounding box center [699, 167] width 15 height 30
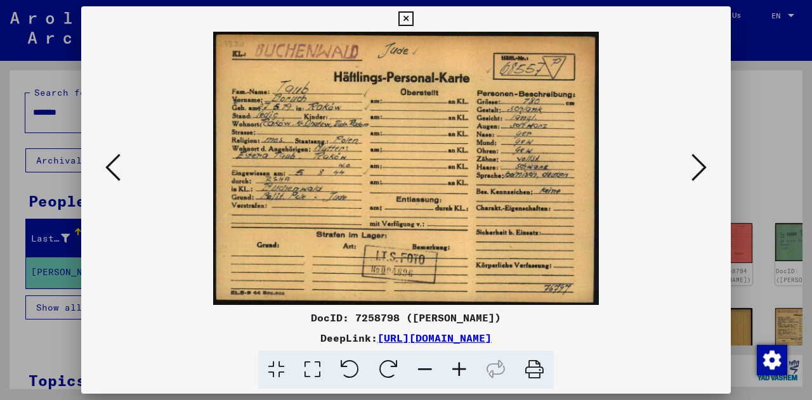
click at [697, 164] on icon at bounding box center [699, 167] width 15 height 30
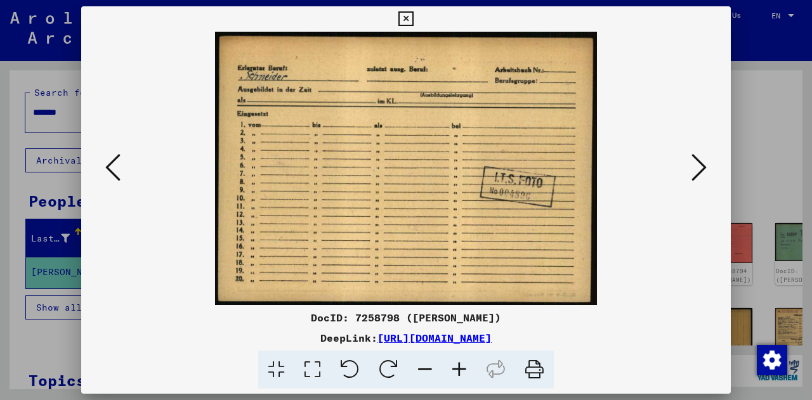
click at [102, 160] on button at bounding box center [113, 168] width 23 height 36
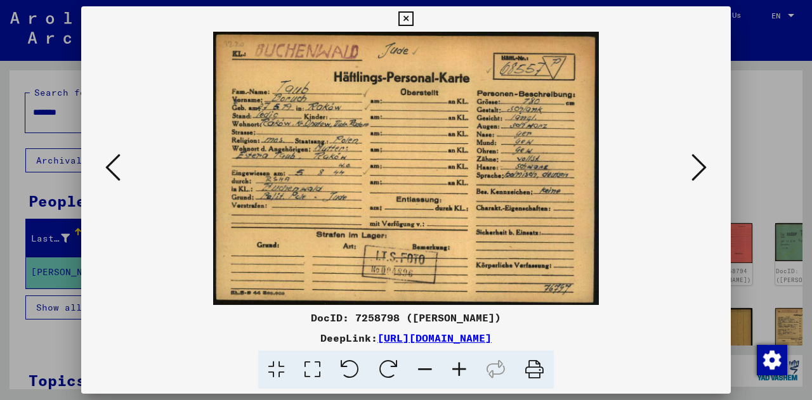
click at [698, 162] on icon at bounding box center [699, 167] width 15 height 30
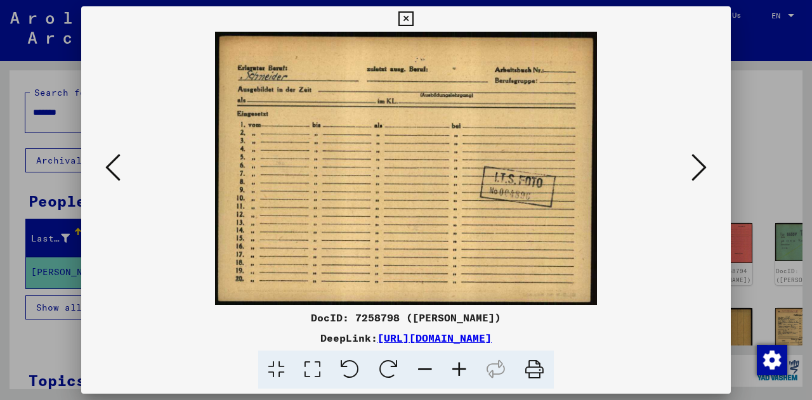
click at [694, 158] on icon at bounding box center [699, 167] width 15 height 30
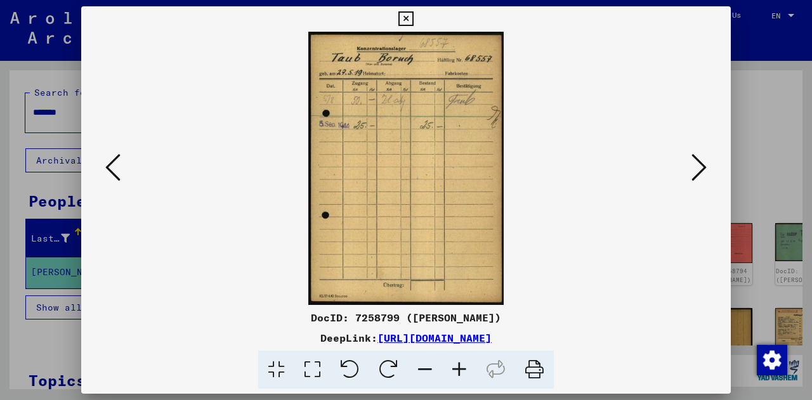
click at [694, 158] on icon at bounding box center [699, 167] width 15 height 30
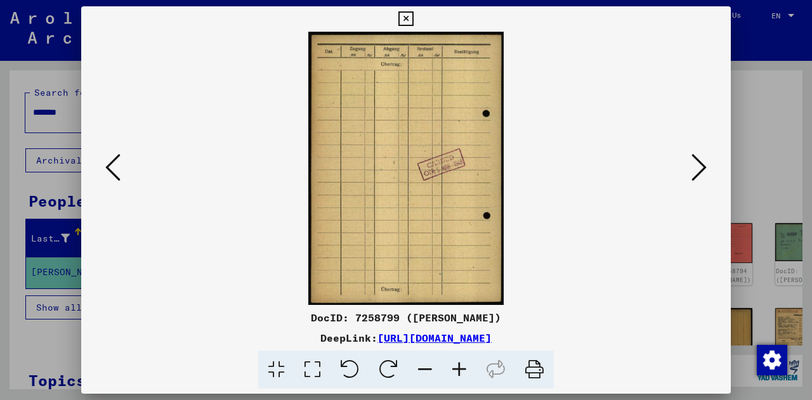
click at [694, 158] on icon at bounding box center [699, 167] width 15 height 30
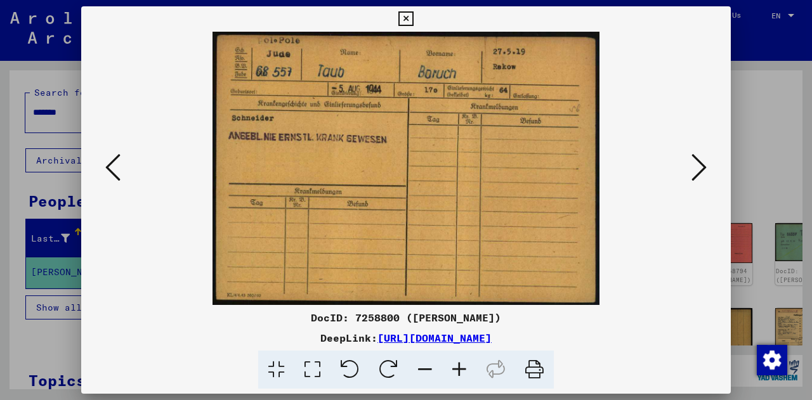
click at [694, 158] on icon at bounding box center [699, 167] width 15 height 30
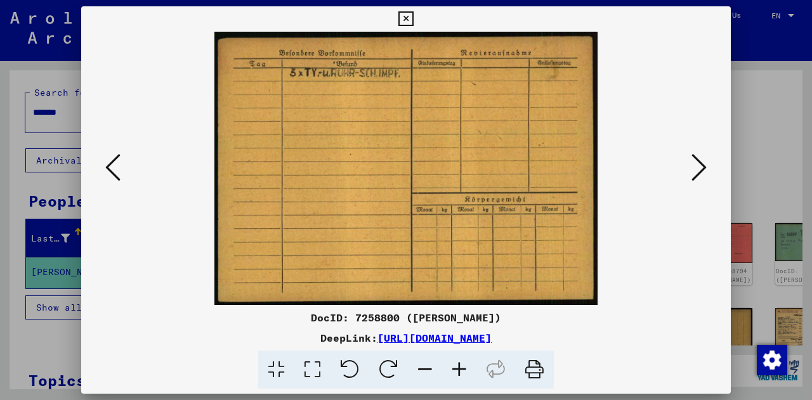
click at [694, 158] on icon at bounding box center [699, 167] width 15 height 30
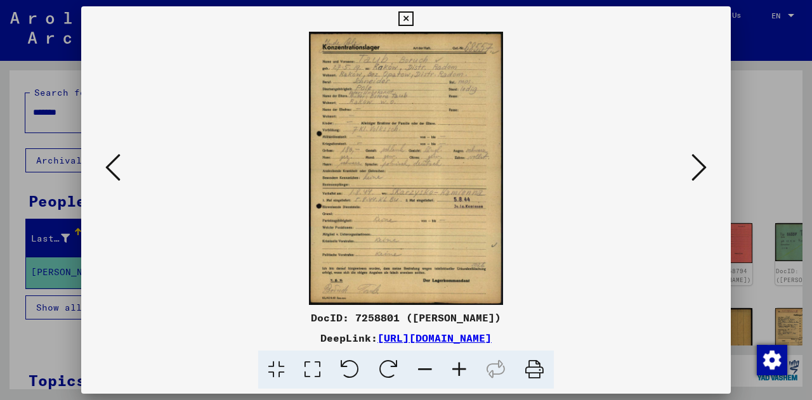
click at [107, 160] on icon at bounding box center [112, 167] width 15 height 30
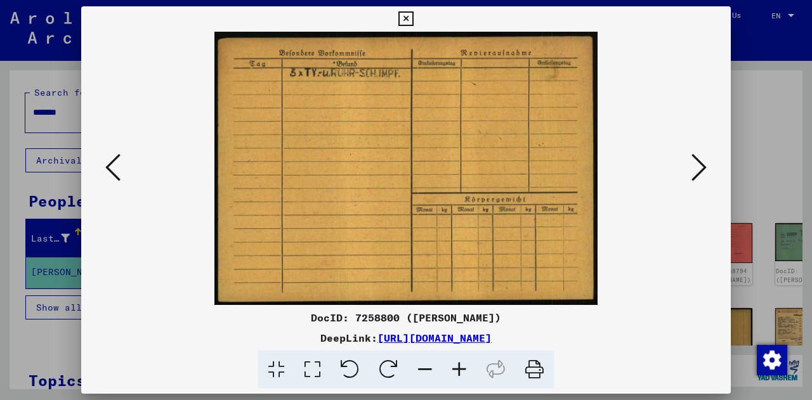
click at [107, 160] on icon at bounding box center [112, 167] width 15 height 30
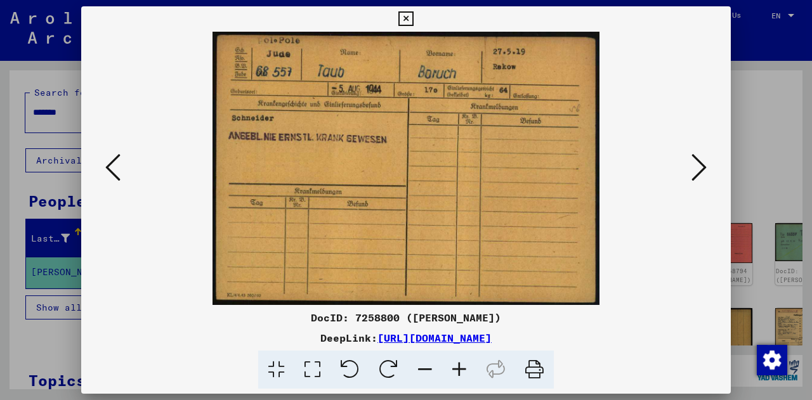
click at [107, 160] on icon at bounding box center [112, 167] width 15 height 30
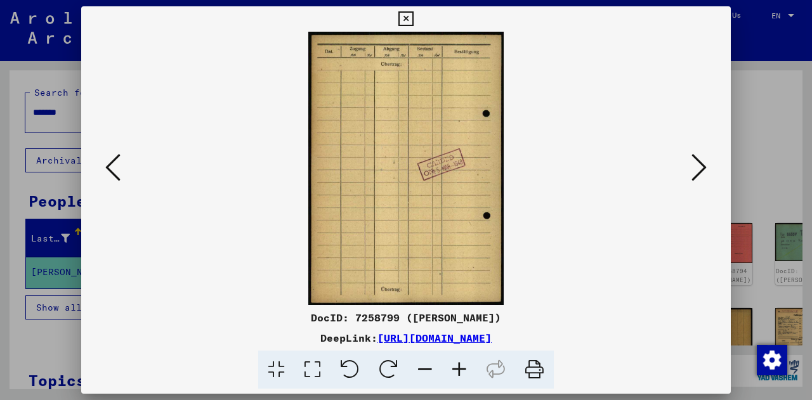
click at [107, 160] on icon at bounding box center [112, 167] width 15 height 30
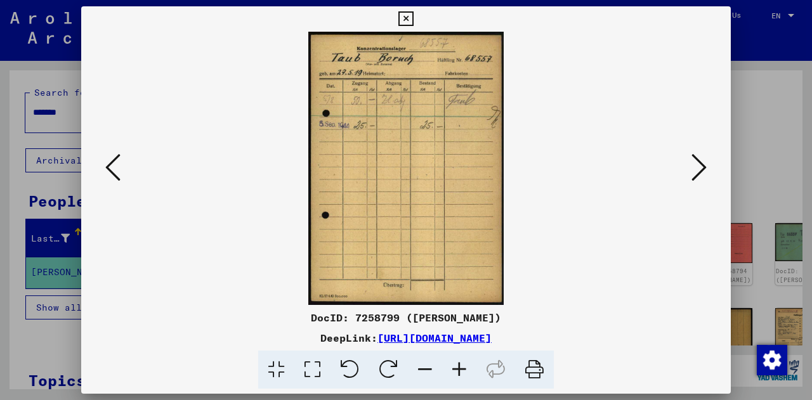
click at [107, 160] on icon at bounding box center [112, 167] width 15 height 30
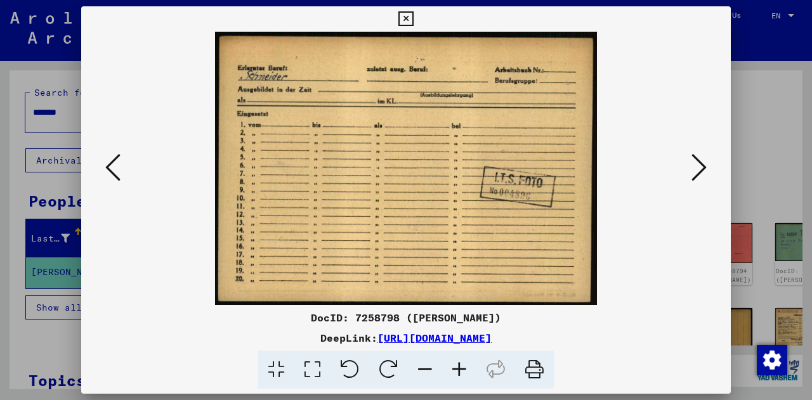
click at [107, 160] on icon at bounding box center [112, 167] width 15 height 30
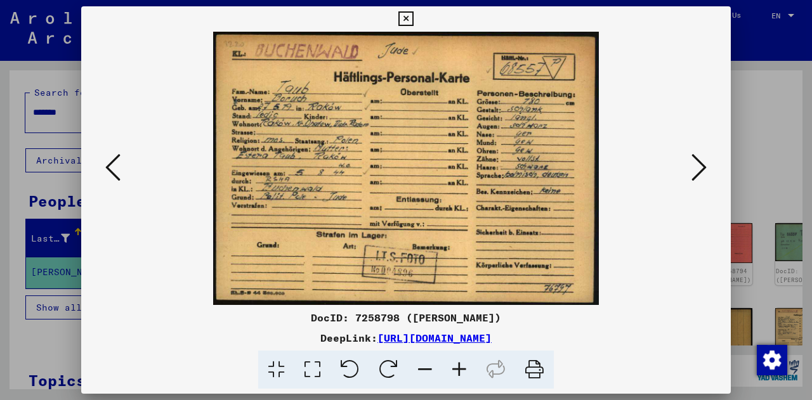
click at [696, 172] on icon at bounding box center [699, 167] width 15 height 30
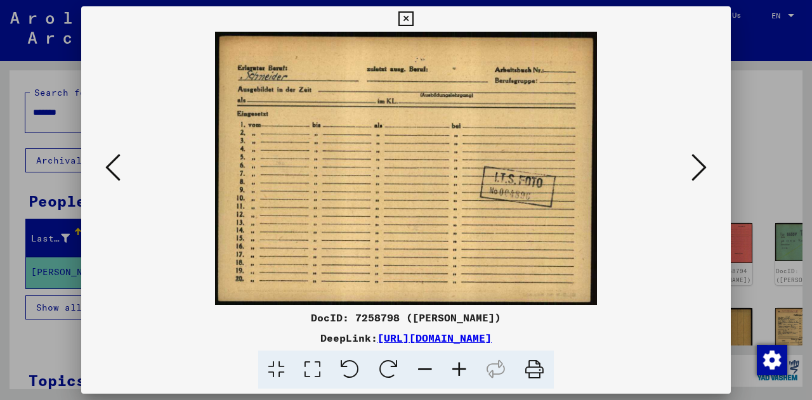
click at [696, 172] on icon at bounding box center [699, 167] width 15 height 30
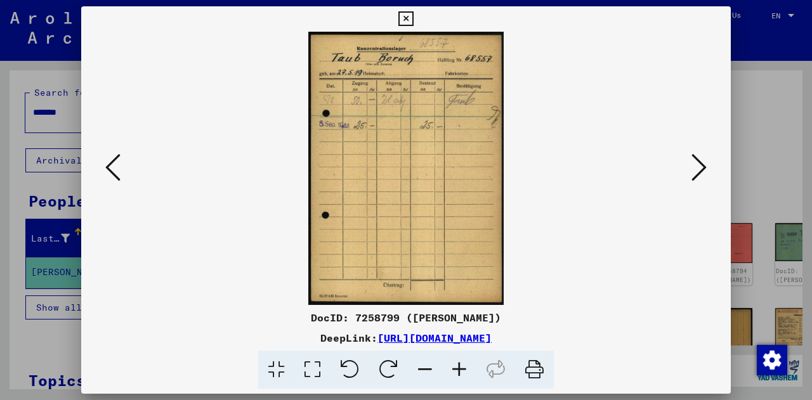
click at [696, 172] on icon at bounding box center [699, 167] width 15 height 30
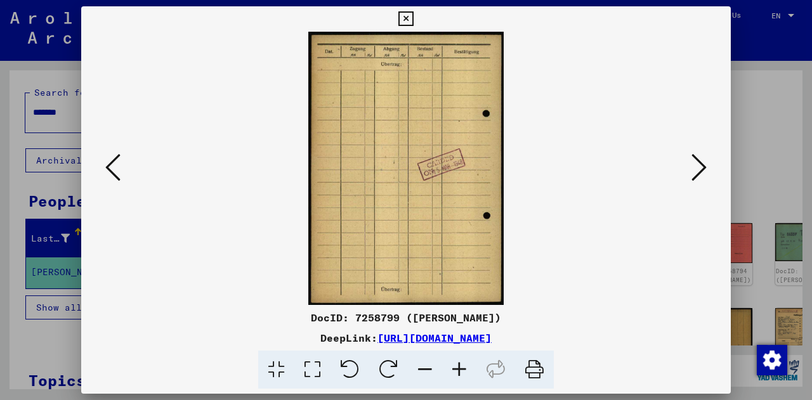
click at [696, 172] on icon at bounding box center [699, 167] width 15 height 30
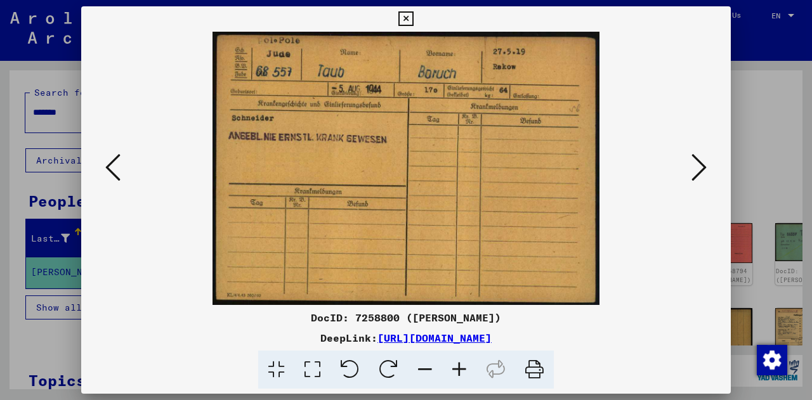
click at [696, 172] on icon at bounding box center [699, 167] width 15 height 30
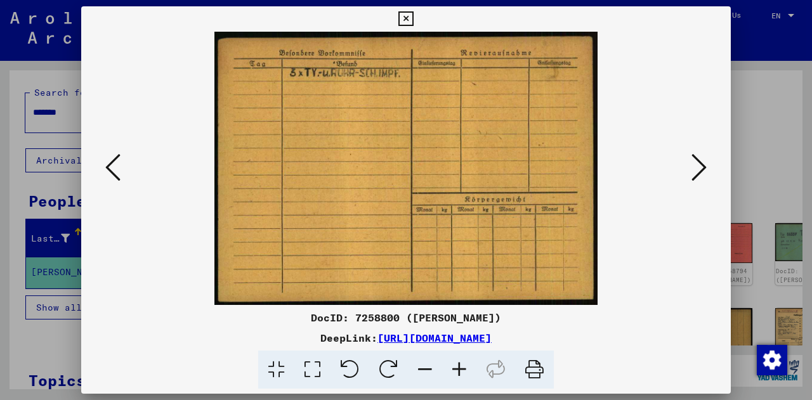
click at [696, 172] on icon at bounding box center [699, 167] width 15 height 30
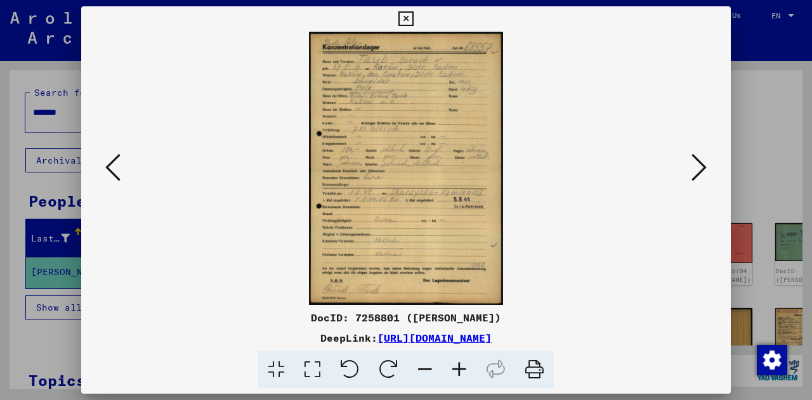
click at [27, 197] on div at bounding box center [406, 200] width 812 height 400
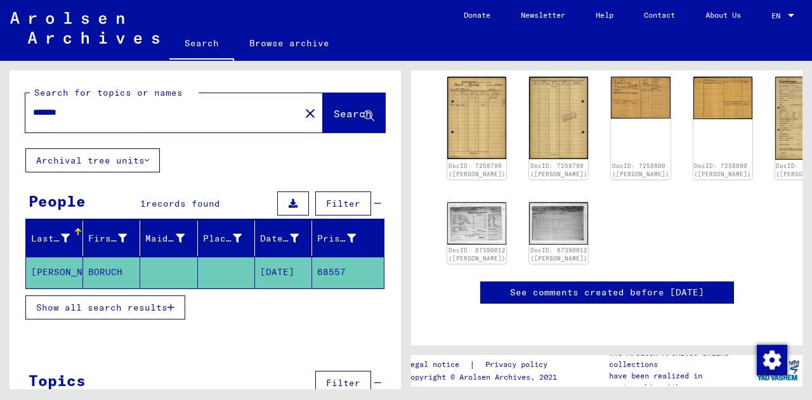
scroll to position [421, 0]
click at [528, 201] on img at bounding box center [559, 223] width 62 height 44
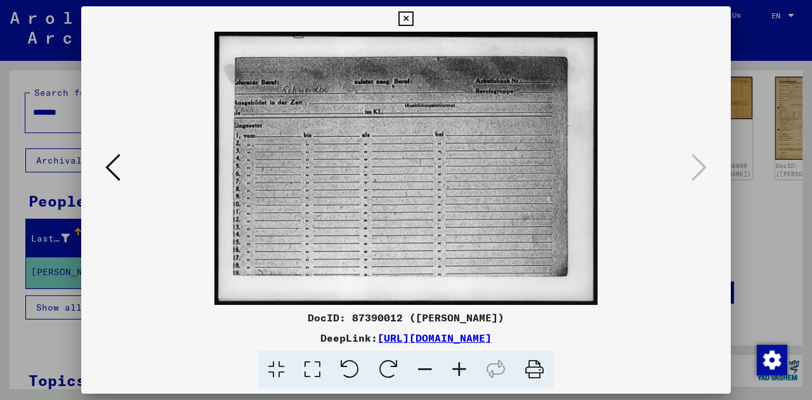
click at [117, 166] on icon at bounding box center [112, 167] width 15 height 30
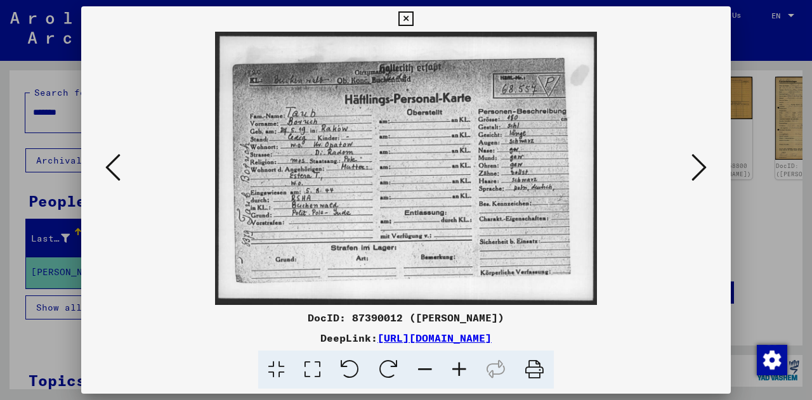
click at [115, 164] on icon at bounding box center [112, 167] width 15 height 30
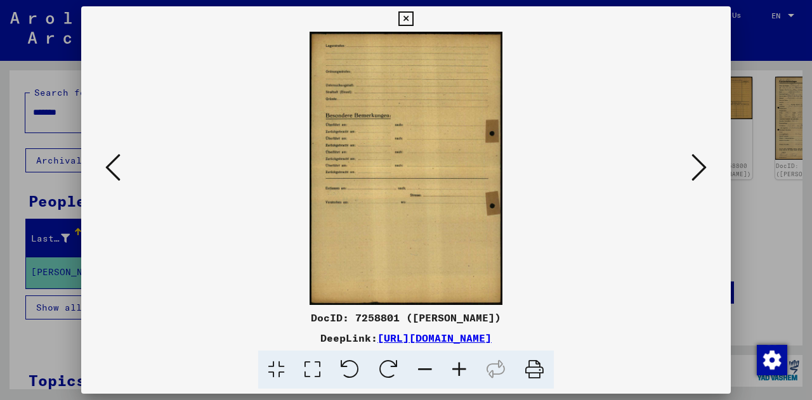
click at [115, 164] on icon at bounding box center [112, 167] width 15 height 30
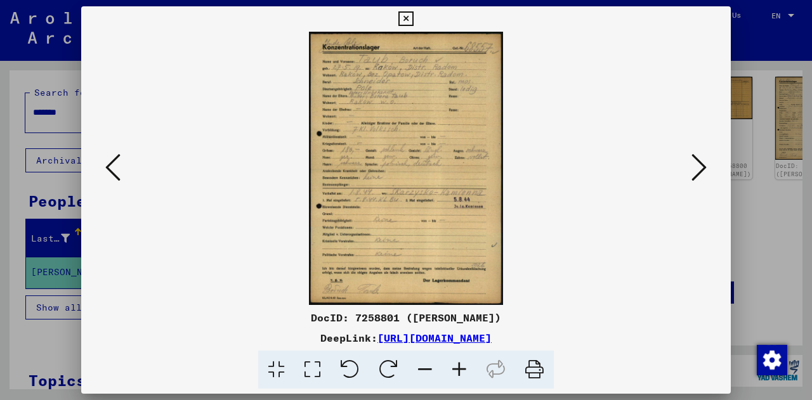
click at [115, 164] on icon at bounding box center [112, 167] width 15 height 30
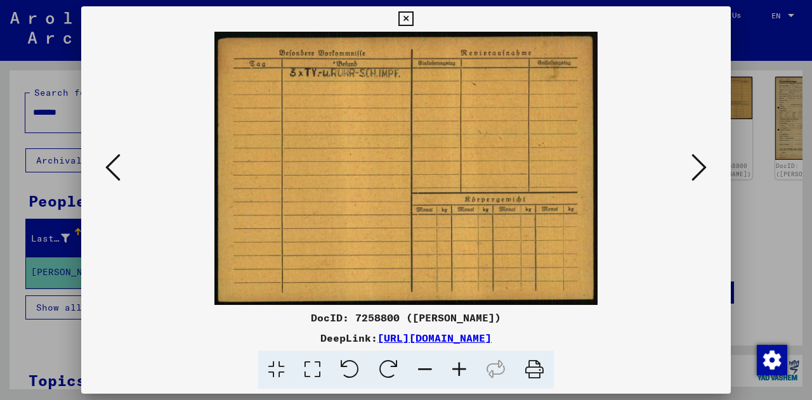
click at [110, 166] on icon at bounding box center [112, 167] width 15 height 30
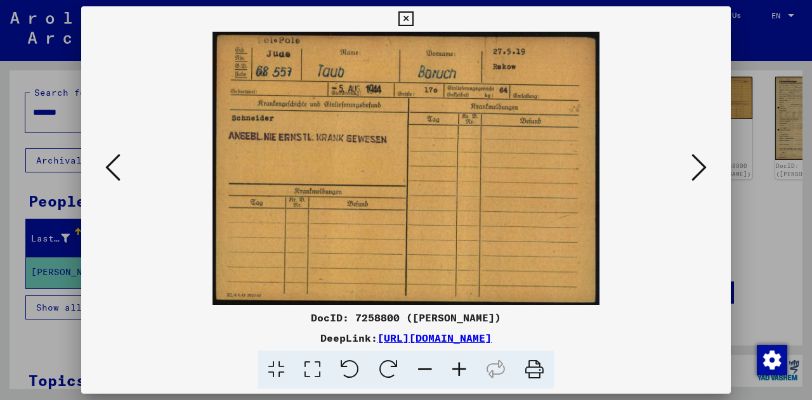
click at [1, 204] on div at bounding box center [406, 200] width 812 height 400
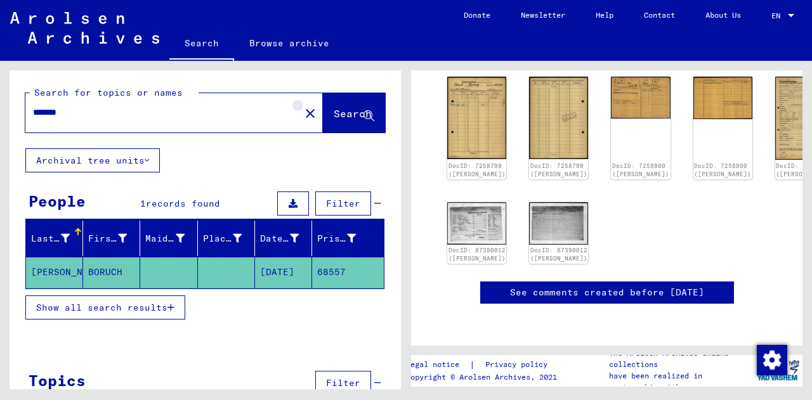
click at [303, 111] on mat-icon "close" at bounding box center [310, 113] width 15 height 15
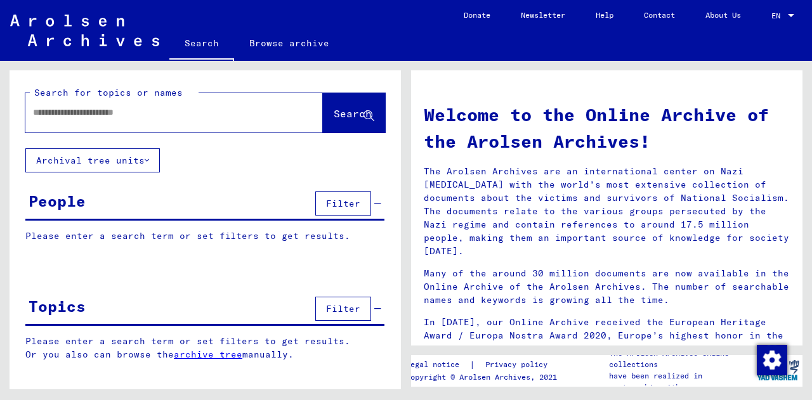
click at [195, 112] on input "text" at bounding box center [159, 112] width 252 height 13
type input "**********"
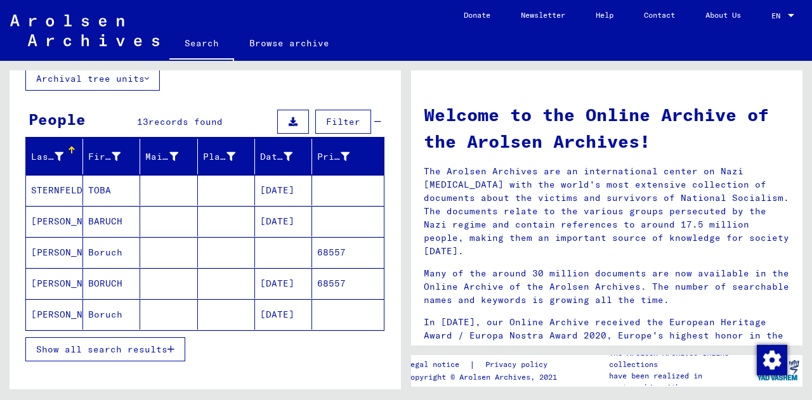
scroll to position [91, 0]
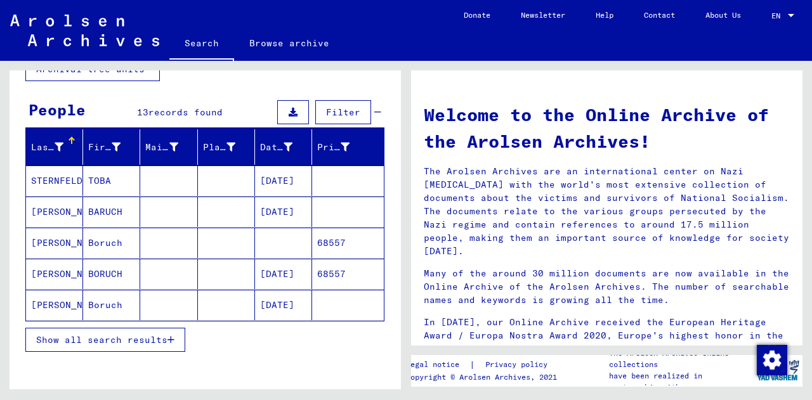
click at [51, 310] on mat-cell "[PERSON_NAME]" at bounding box center [54, 305] width 57 height 30
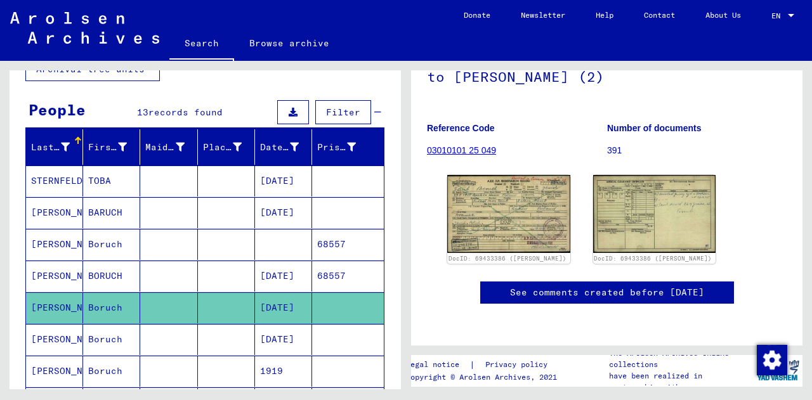
scroll to position [150, 0]
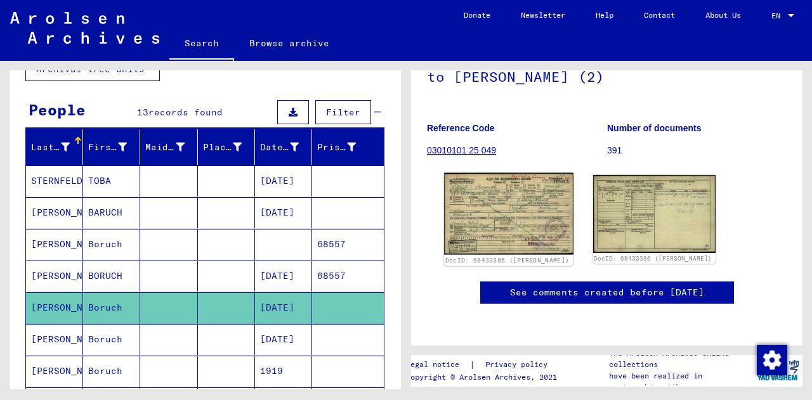
click at [475, 183] on img at bounding box center [508, 214] width 129 height 82
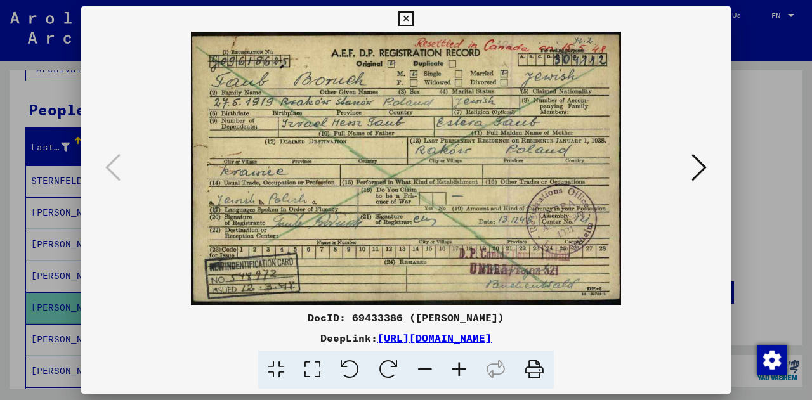
click at [13, 198] on div at bounding box center [406, 200] width 812 height 400
